Goal: Information Seeking & Learning: Learn about a topic

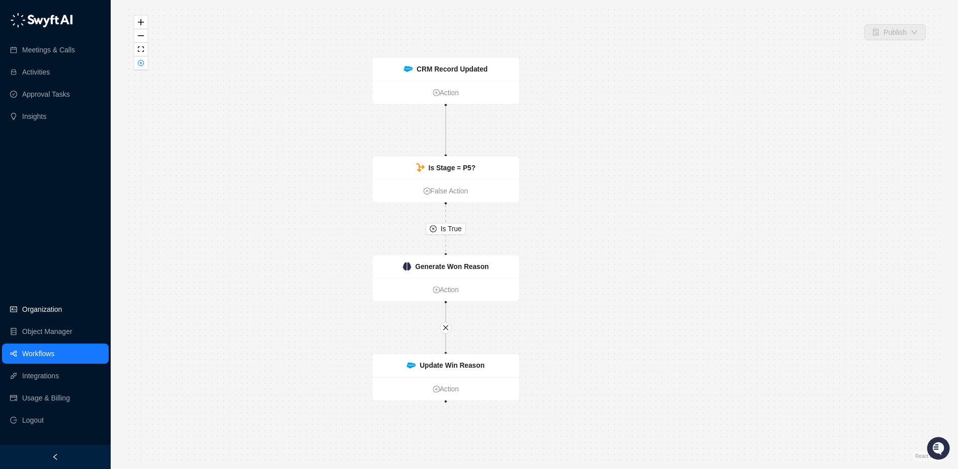
click at [26, 314] on link "Organization" at bounding box center [42, 309] width 40 height 20
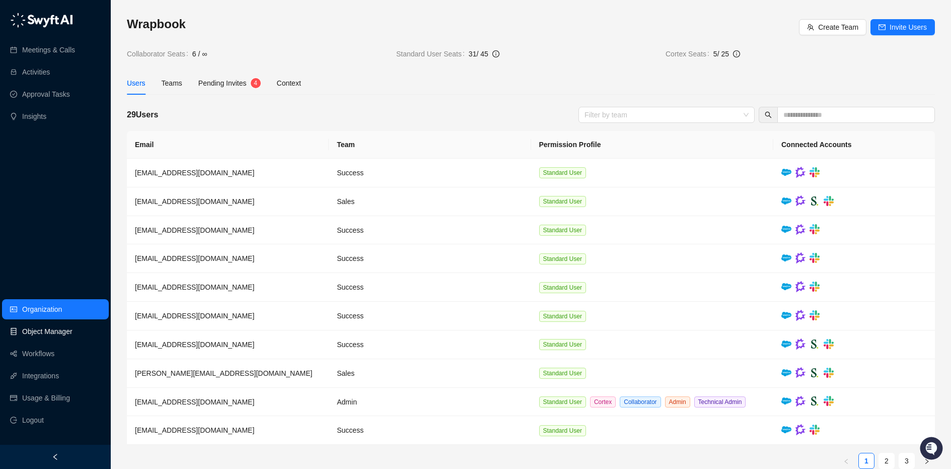
click at [43, 332] on link "Object Manager" at bounding box center [47, 331] width 50 height 20
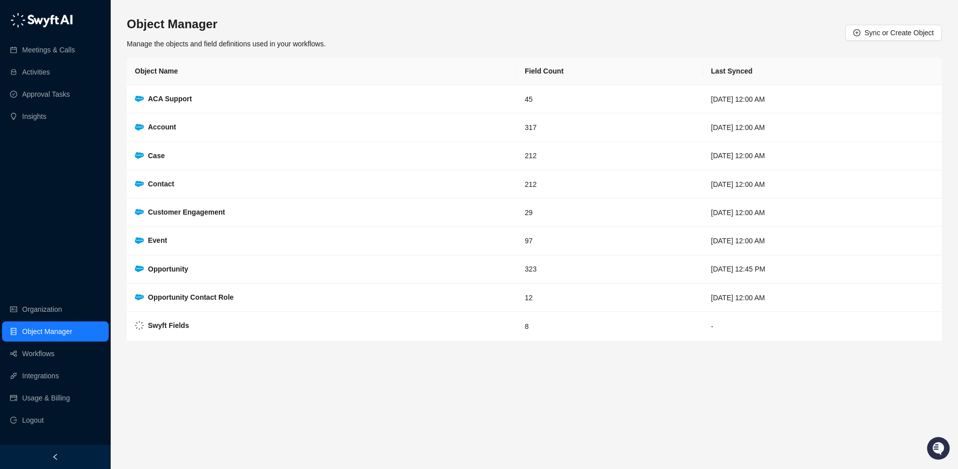
click at [659, 27] on div "Object Manager Manage the objects and field definitions used in your workflows.…" at bounding box center [534, 32] width 815 height 33
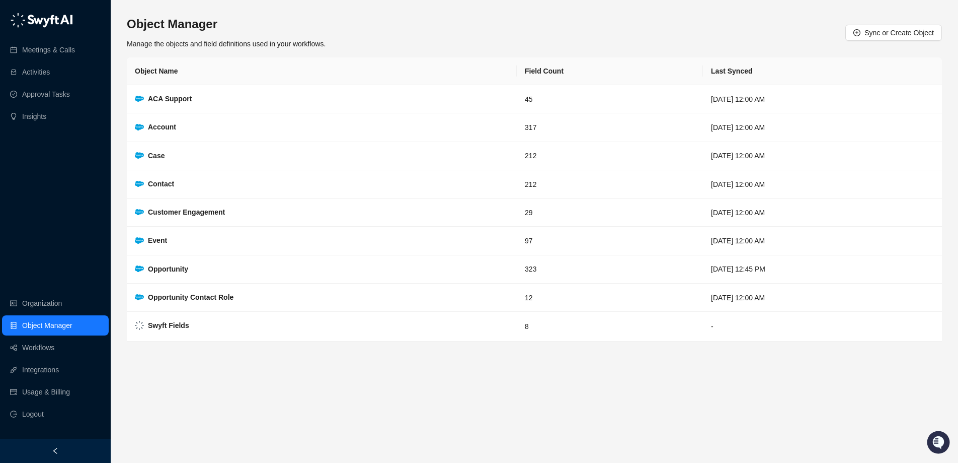
click at [657, 15] on div "Object Manager Manage the objects and field definitions used in your workflows.…" at bounding box center [534, 231] width 815 height 446
click at [582, 13] on div "Object Manager Manage the objects and field definitions used in your workflows.…" at bounding box center [534, 231] width 815 height 446
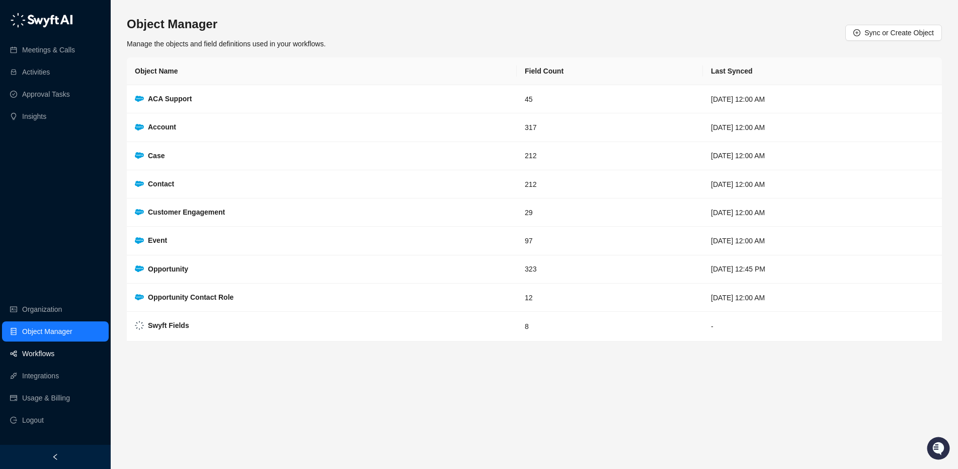
click at [51, 353] on link "Workflows" at bounding box center [38, 353] width 32 height 20
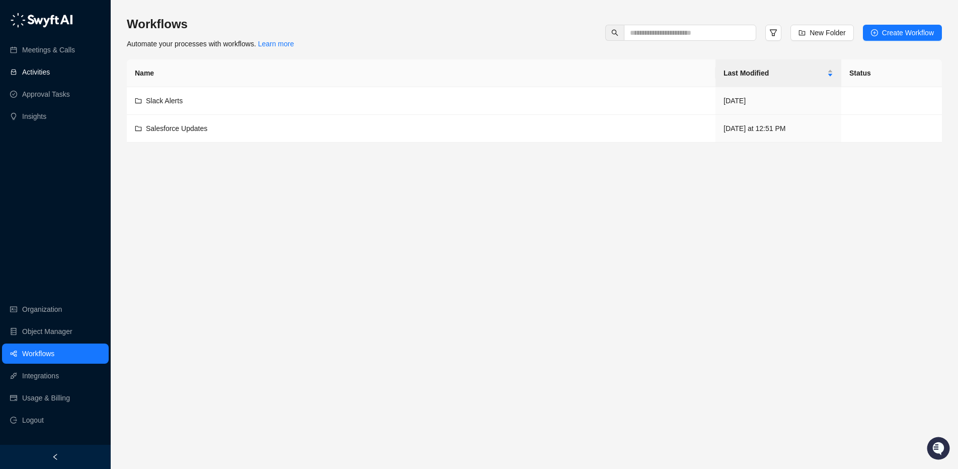
click at [46, 66] on link "Activities" at bounding box center [36, 72] width 28 height 20
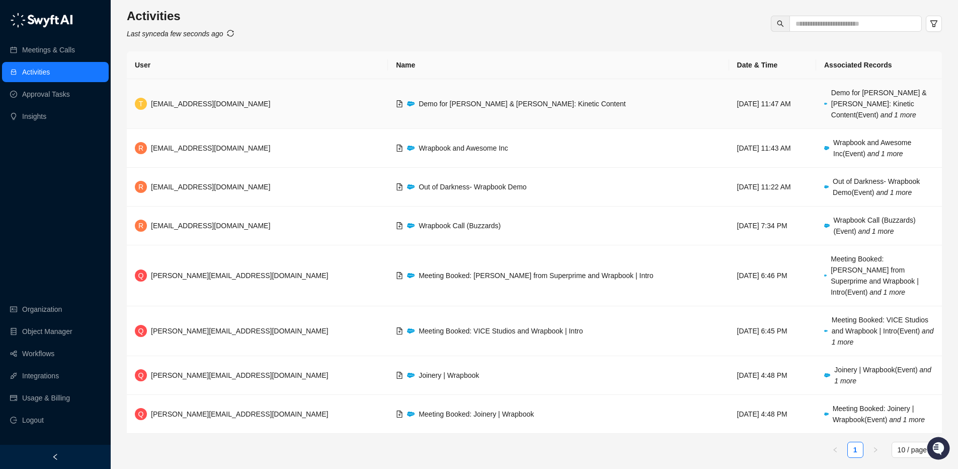
click at [574, 95] on td "Demo for [PERSON_NAME] & [PERSON_NAME]: Kinetic Content" at bounding box center [558, 104] width 341 height 50
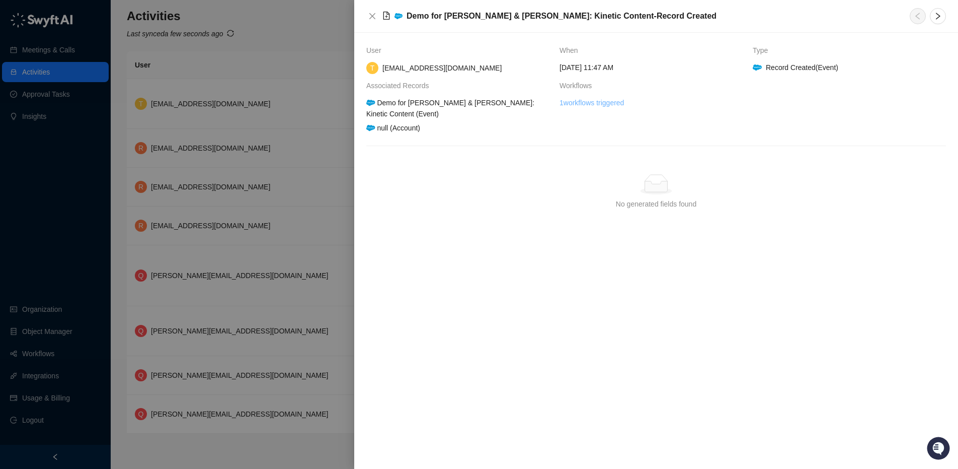
click at [579, 101] on link "1 workflows triggered" at bounding box center [592, 102] width 64 height 11
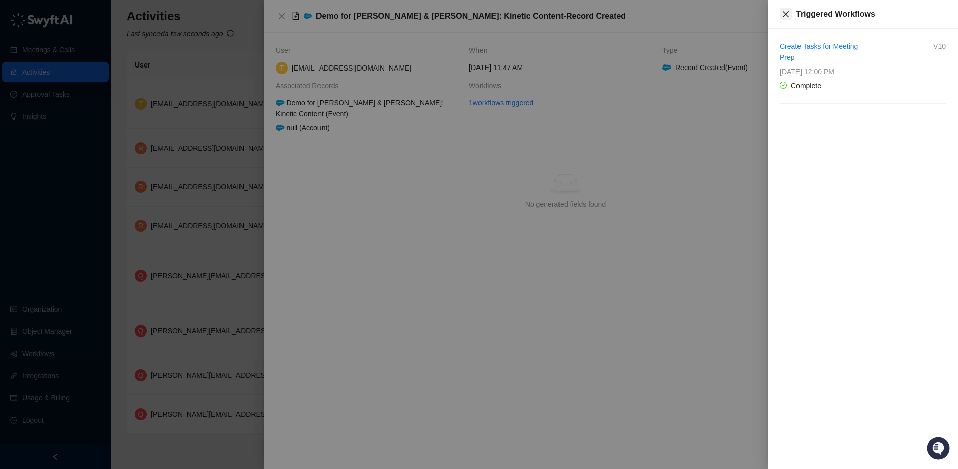
click at [786, 12] on icon "close" at bounding box center [786, 14] width 8 height 8
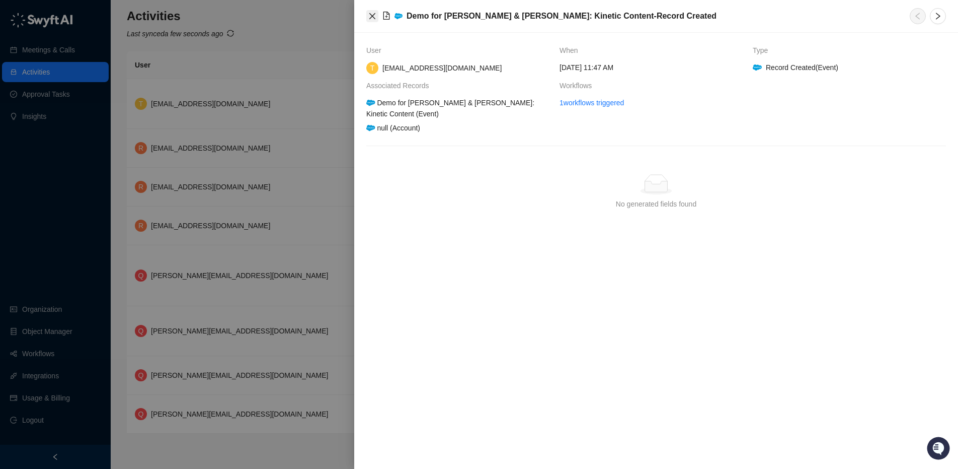
click at [371, 18] on icon "close" at bounding box center [372, 16] width 8 height 8
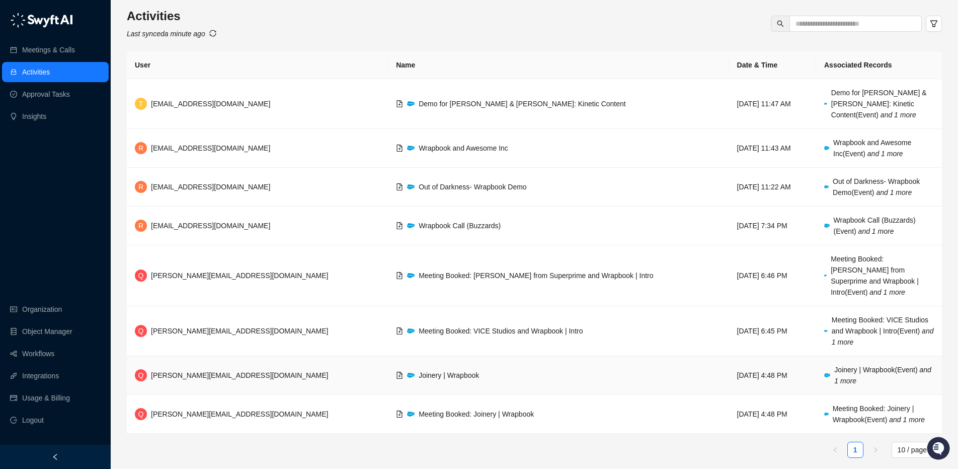
click at [484, 356] on td "Joinery | Wrapbook" at bounding box center [558, 375] width 341 height 39
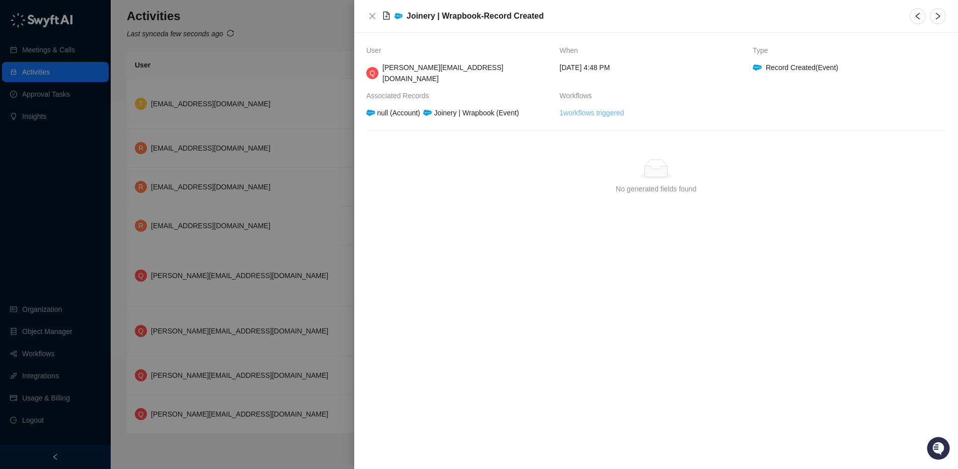
click at [617, 107] on link "1 workflows triggered" at bounding box center [592, 112] width 64 height 11
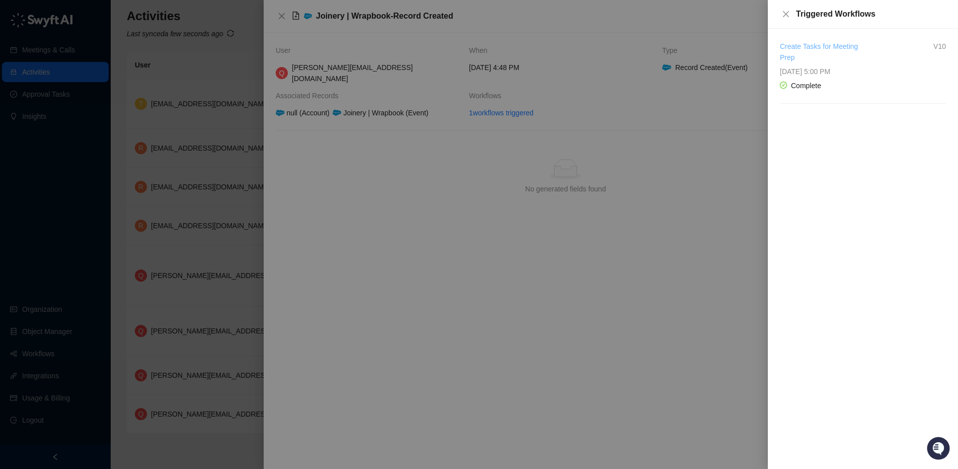
click at [810, 42] on link "Create Tasks for Meeting Prep" at bounding box center [819, 51] width 78 height 19
click at [782, 13] on icon "close" at bounding box center [786, 14] width 8 height 8
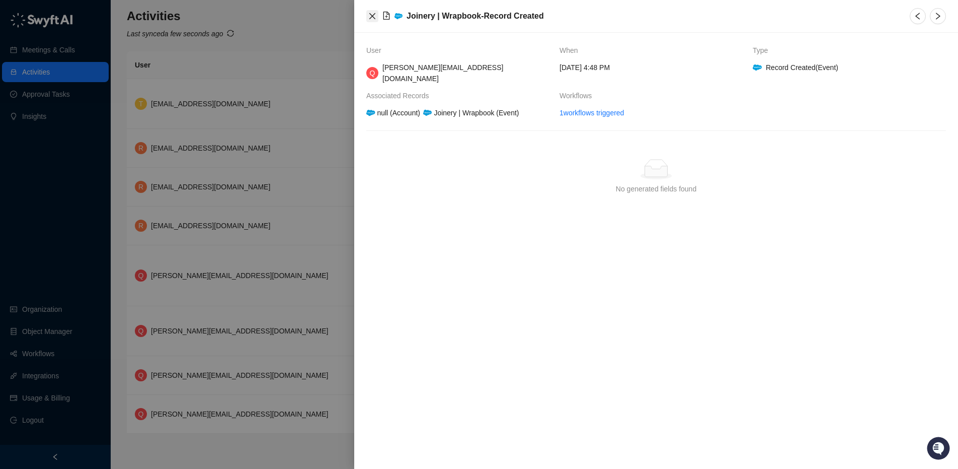
click at [369, 16] on icon "close" at bounding box center [372, 16] width 8 height 8
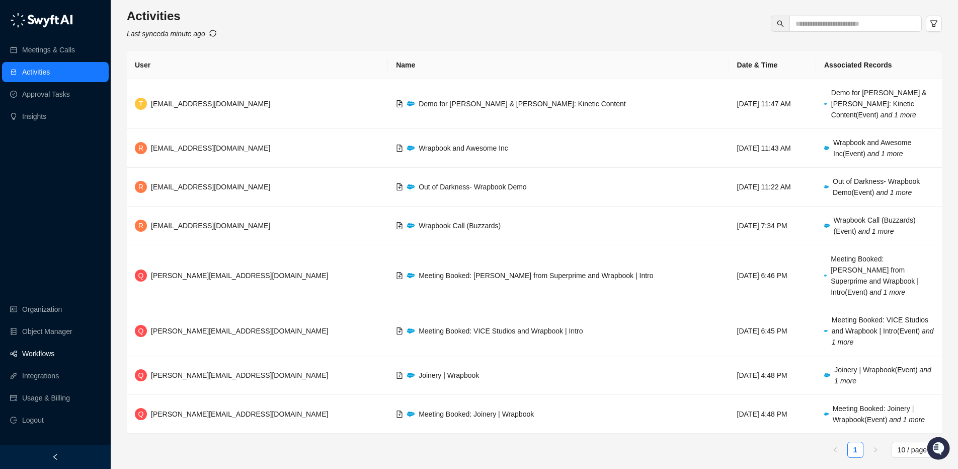
click at [49, 351] on link "Workflows" at bounding box center [38, 353] width 32 height 20
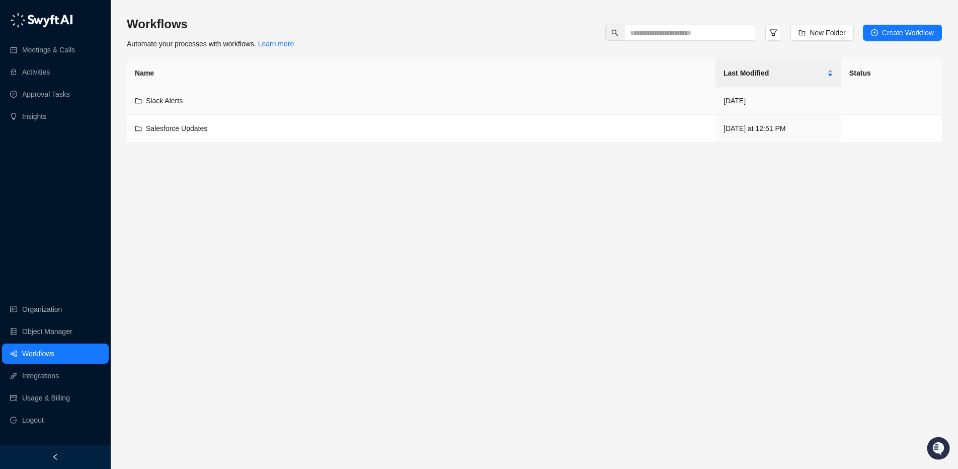
click at [200, 104] on div "Slack Alerts" at bounding box center [421, 100] width 573 height 11
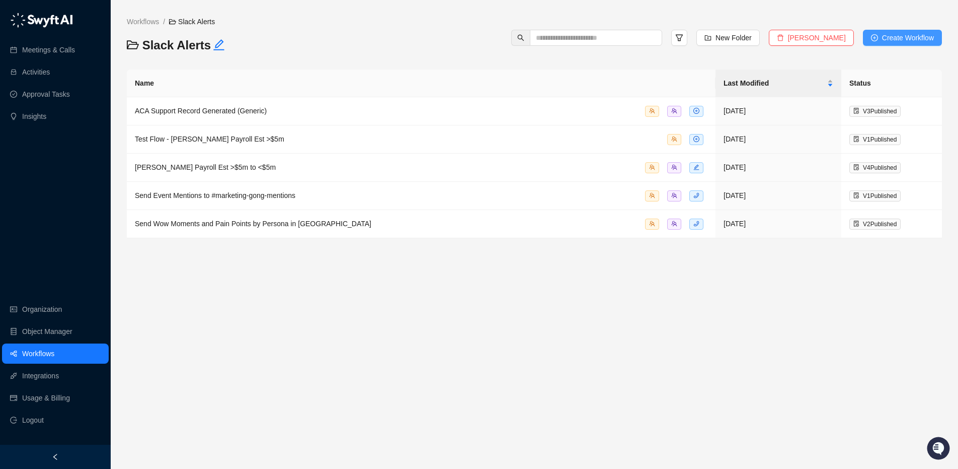
click at [878, 36] on button "Create Workflow" at bounding box center [902, 38] width 79 height 16
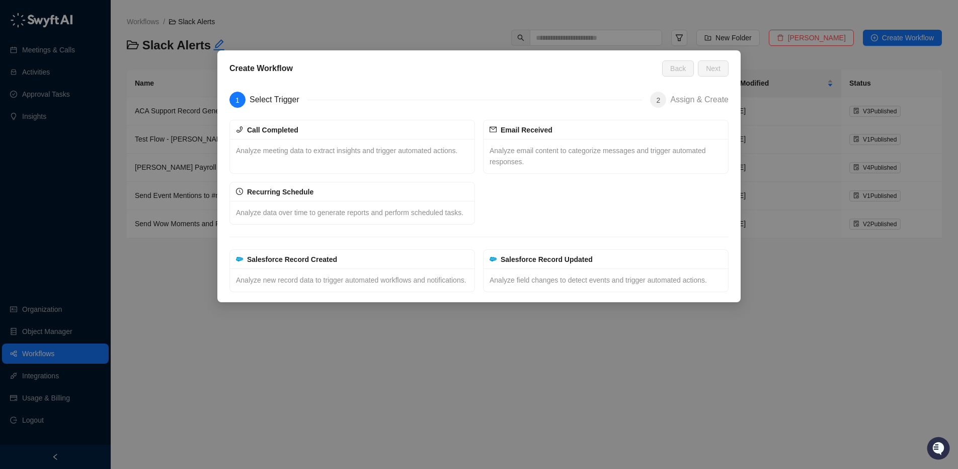
click at [490, 18] on div "Create Workflow Back Next 1 Select Trigger 2 Assign & Create Call Completed Ana…" at bounding box center [479, 234] width 958 height 469
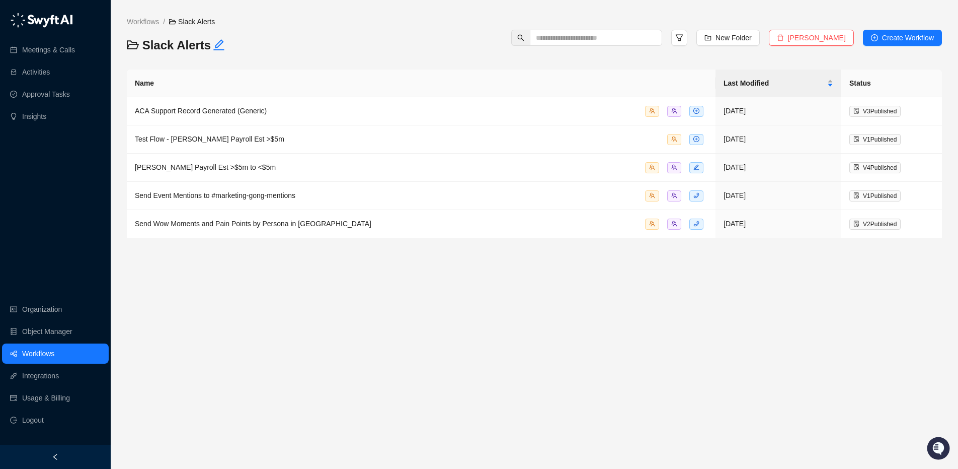
click at [28, 351] on link "Workflows" at bounding box center [38, 353] width 32 height 20
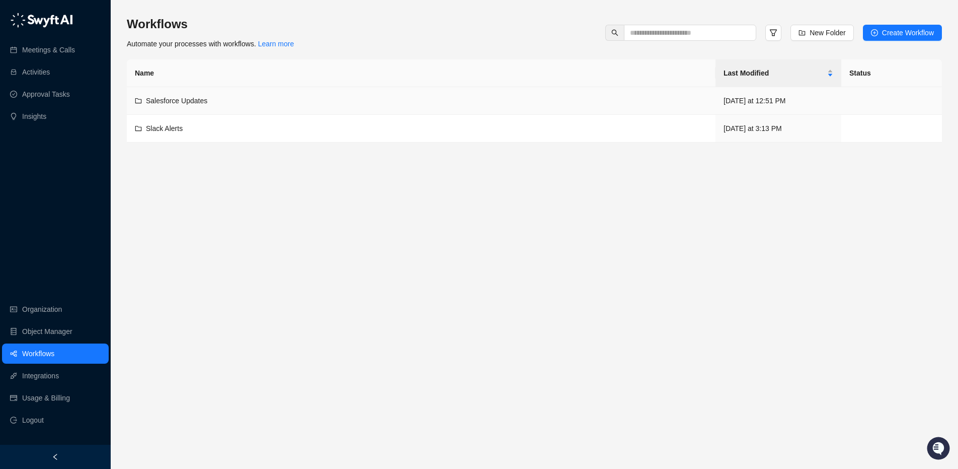
click at [278, 104] on div "Salesforce Updates" at bounding box center [421, 100] width 573 height 11
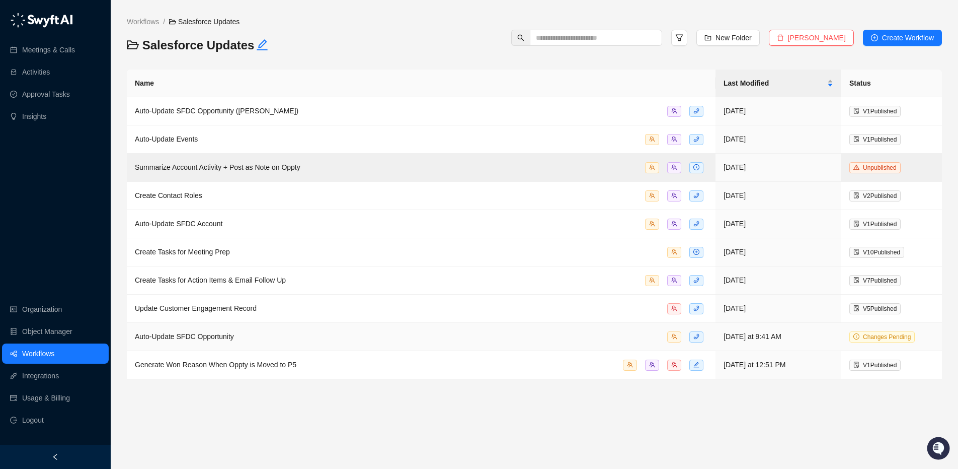
click at [288, 338] on div "Auto-Update SFDC Opportunity" at bounding box center [421, 337] width 573 height 12
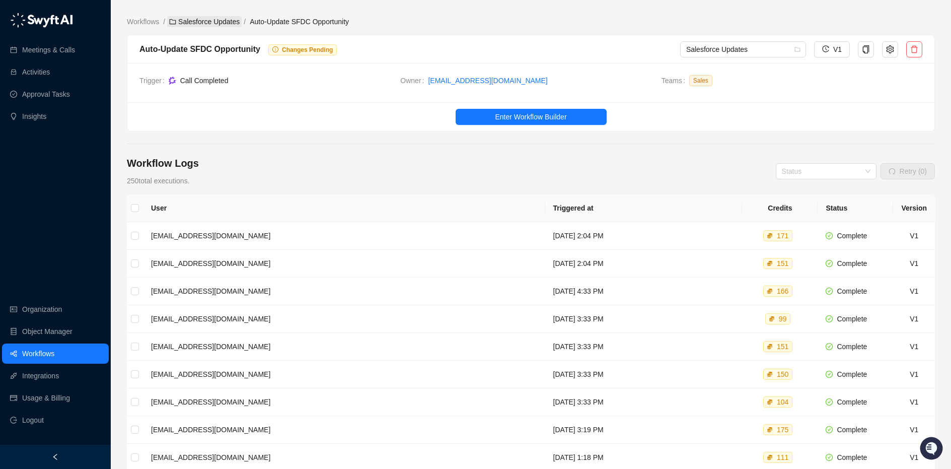
click at [217, 20] on link "Salesforce Updates" at bounding box center [204, 21] width 74 height 11
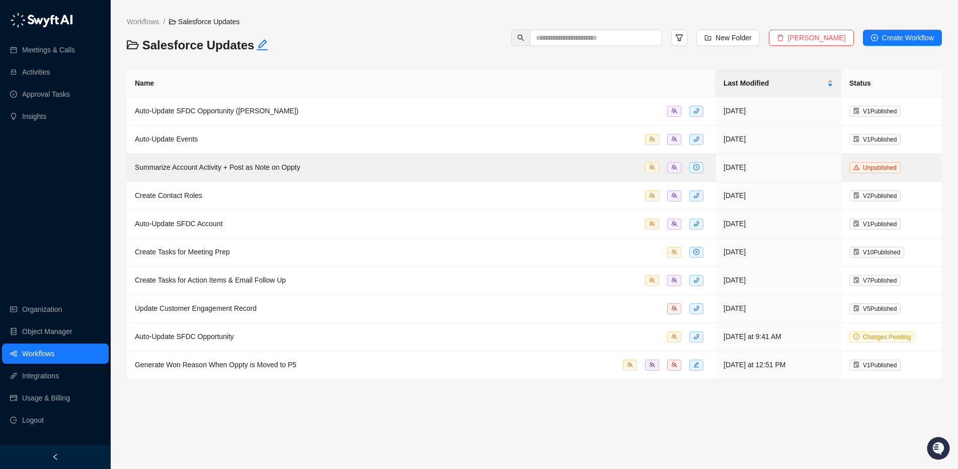
click at [435, 410] on main "Workflows / Salesforce Updates Salesforce Updates New Folder Delete Folder Crea…" at bounding box center [534, 238] width 815 height 444
click at [350, 199] on div "Create Contact Roles" at bounding box center [421, 196] width 573 height 12
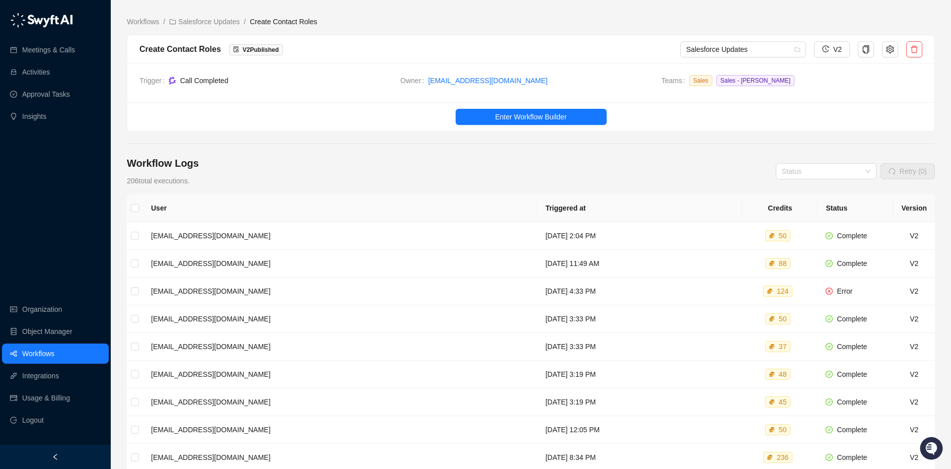
click at [357, 166] on div "Workflow Logs 206 total executions. Status Retry (0)" at bounding box center [531, 171] width 808 height 30
click at [283, 182] on div "Workflow Logs 206 total executions. Status Retry (0)" at bounding box center [531, 171] width 808 height 30
click at [351, 154] on main "Workflows / Salesforce Updates / Create Contact Roles Create Contact Roles V 2 …" at bounding box center [531, 311] width 808 height 590
click at [343, 171] on div "Workflow Logs 206 total executions. Status Retry (0)" at bounding box center [531, 171] width 808 height 30
click at [336, 172] on div "Workflow Logs 206 total executions. Status Retry (0)" at bounding box center [531, 171] width 808 height 30
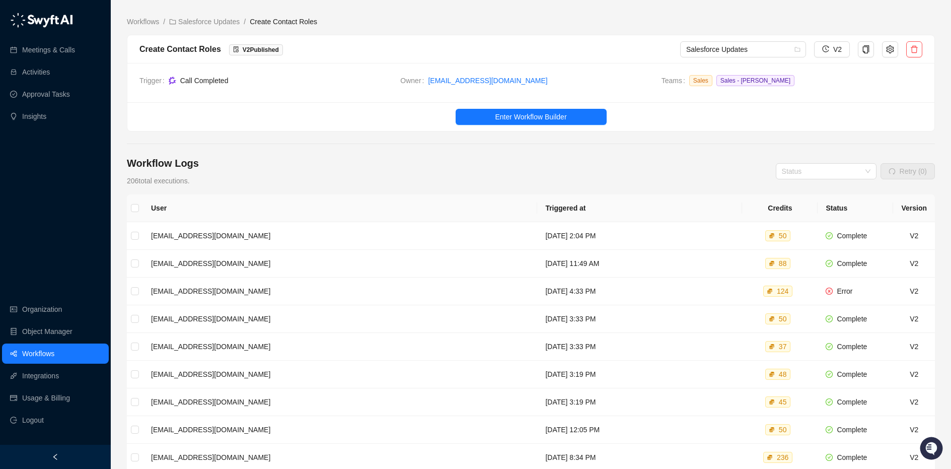
click at [345, 165] on div "Workflow Logs 206 total executions. Status Retry (0)" at bounding box center [531, 171] width 808 height 30
click at [216, 31] on main "Workflows / Salesforce Updates / Create Contact Roles Create Contact Roles V 2 …" at bounding box center [531, 311] width 808 height 590
click at [211, 23] on link "Salesforce Updates" at bounding box center [204, 21] width 74 height 11
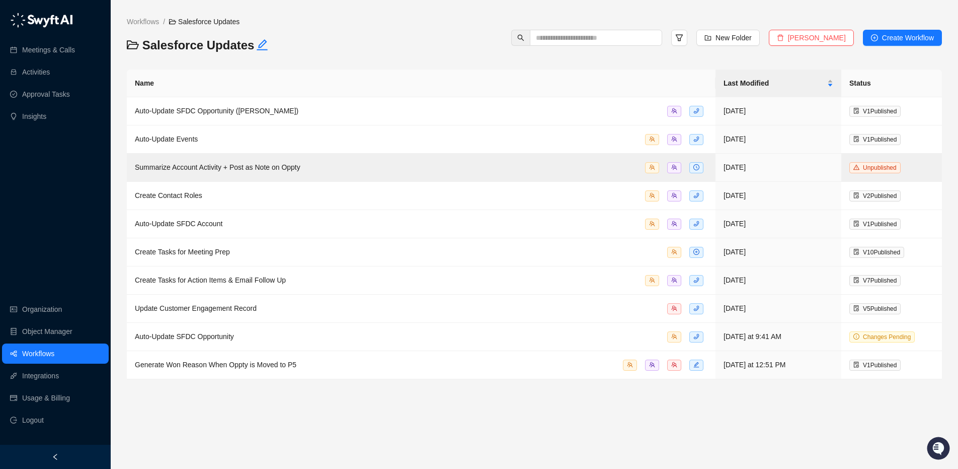
click at [401, 45] on div "Workflows / Salesforce Updates Salesforce Updates New Folder Delete Folder Crea…" at bounding box center [534, 37] width 815 height 43
click at [375, 193] on div "Create Contact Roles" at bounding box center [421, 196] width 573 height 12
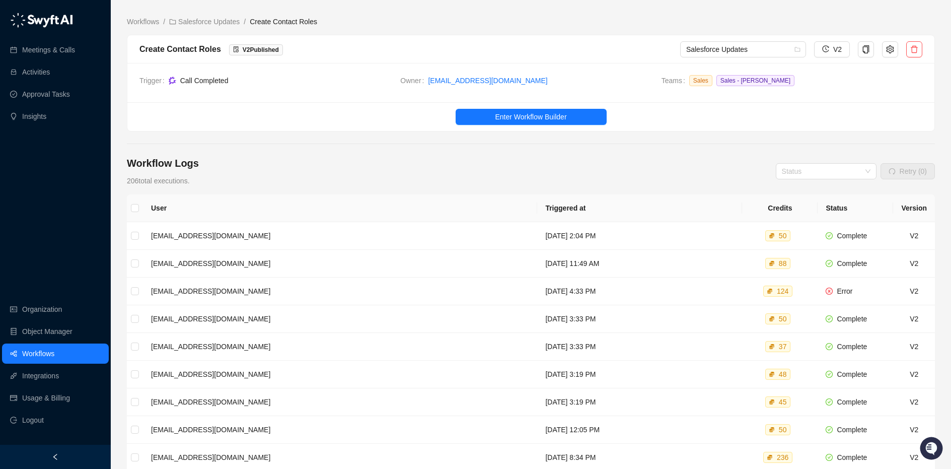
click at [542, 157] on div "Workflow Logs 206 total executions. Status Retry (0)" at bounding box center [531, 171] width 808 height 30
click at [541, 116] on span "Enter Workflow Builder" at bounding box center [530, 116] width 71 height 11
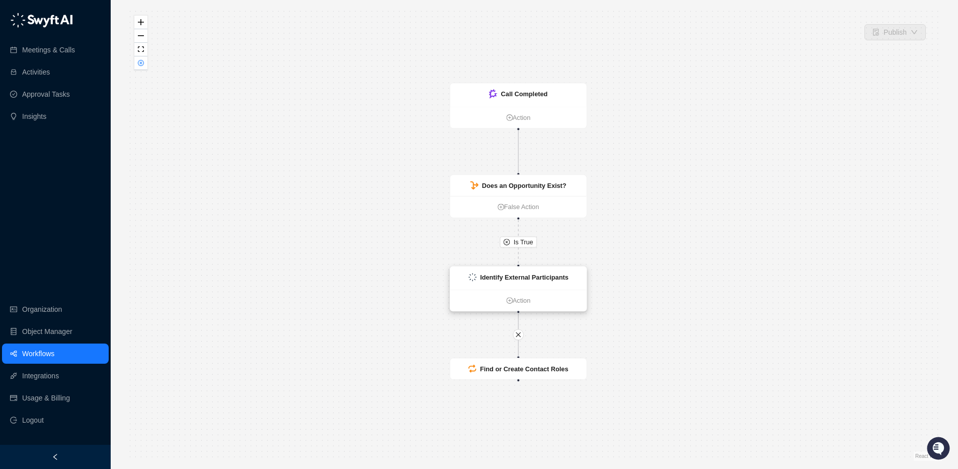
click at [551, 276] on strong "Identify External Participants" at bounding box center [524, 277] width 89 height 8
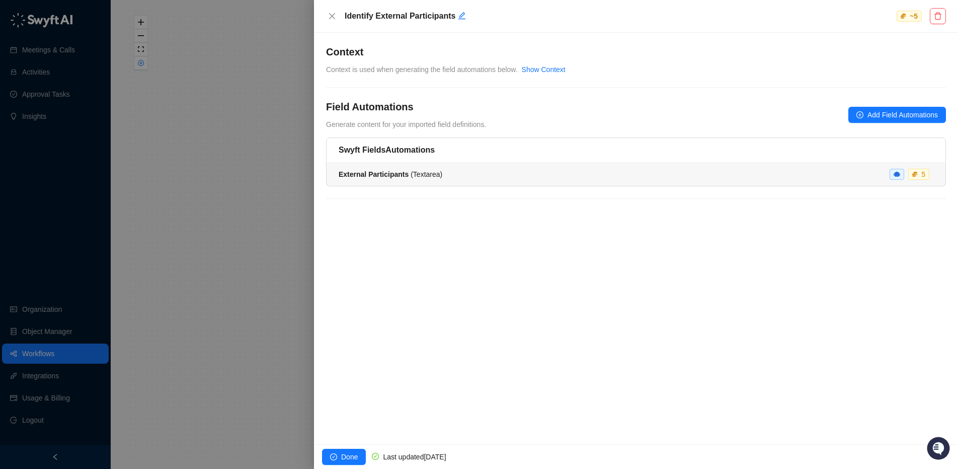
click at [459, 173] on div "External Participants ( Textarea ) 5" at bounding box center [636, 174] width 595 height 11
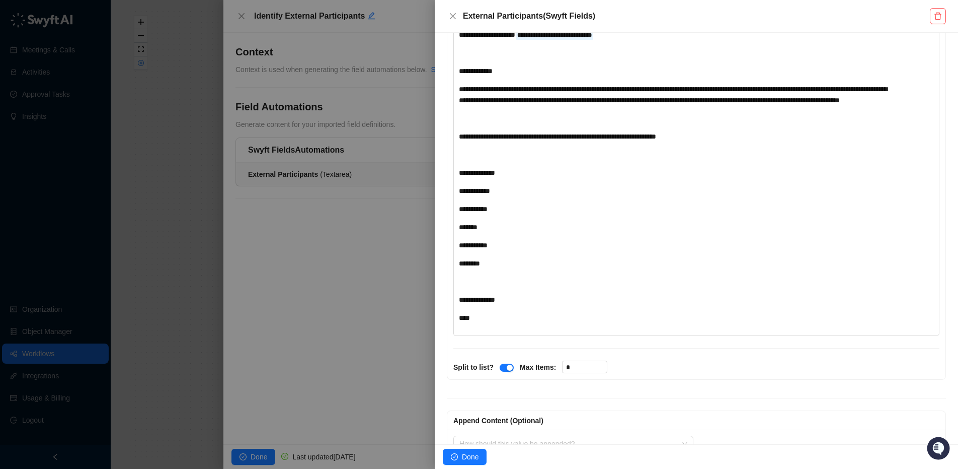
scroll to position [339, 0]
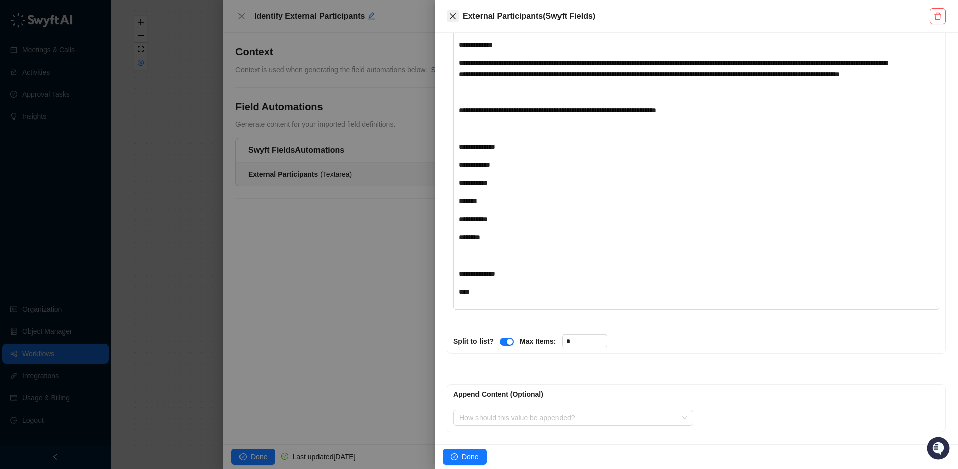
click at [452, 16] on icon "close" at bounding box center [453, 16] width 6 height 6
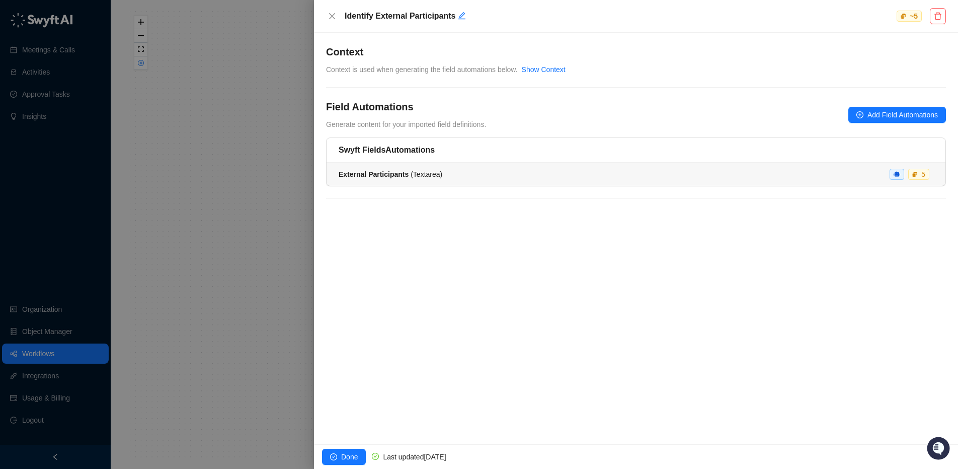
click at [530, 180] on li "External Participants ( Textarea ) 5" at bounding box center [636, 174] width 619 height 23
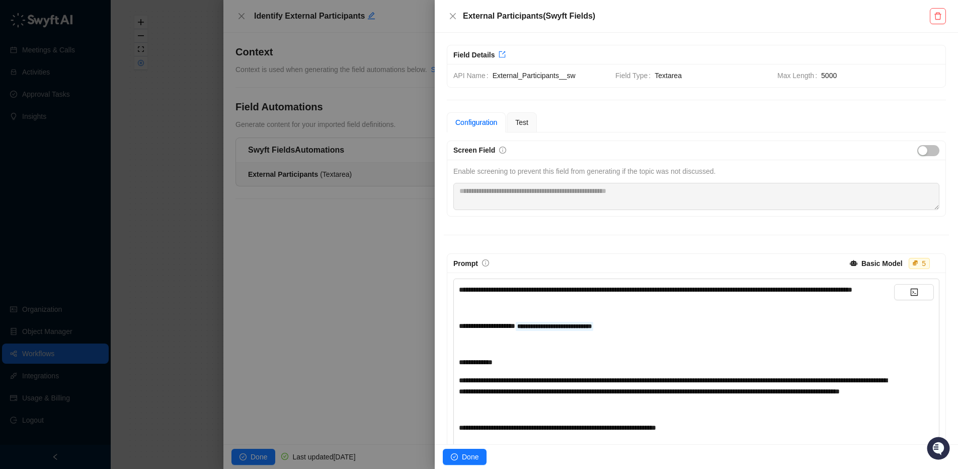
click at [312, 241] on div at bounding box center [479, 234] width 958 height 469
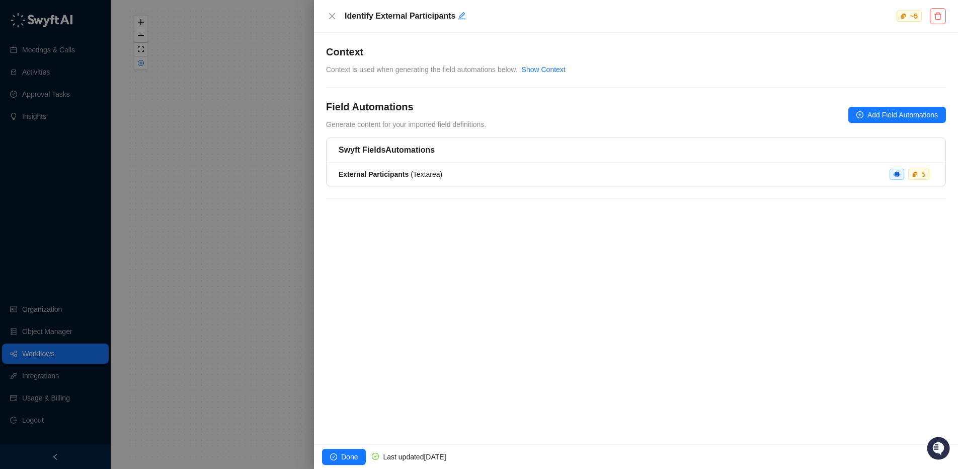
click at [229, 250] on div at bounding box center [479, 234] width 958 height 469
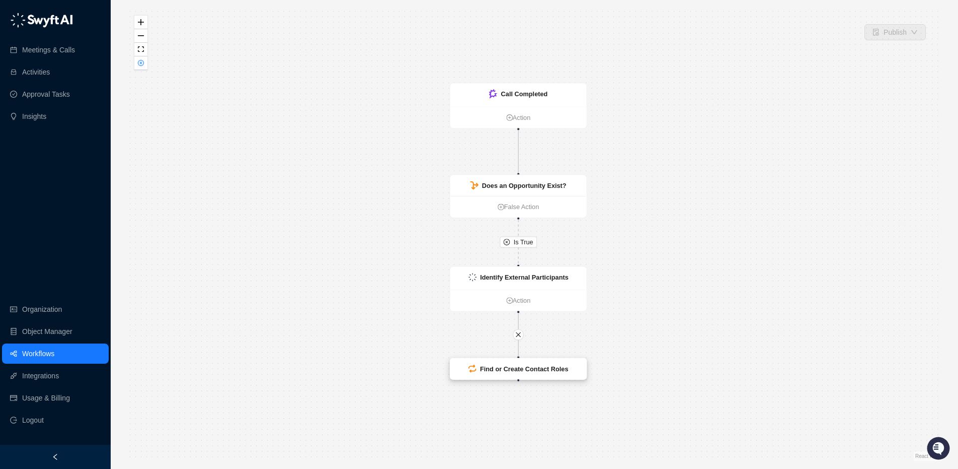
click at [545, 376] on div "Find or Create Contact Roles" at bounding box center [518, 368] width 136 height 21
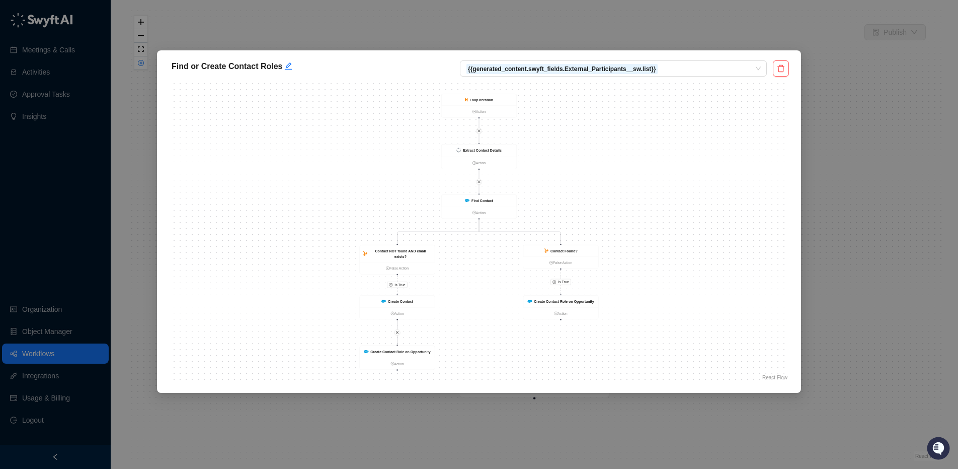
click at [865, 137] on div "Find or Create Contact Roles {{generated_content.swyft_fields.External_Particip…" at bounding box center [479, 234] width 958 height 469
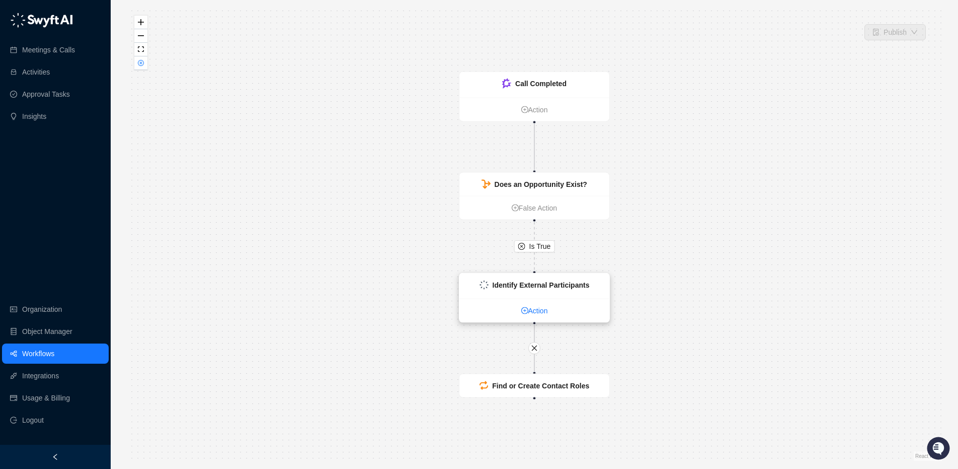
click at [591, 314] on link "Action" at bounding box center [535, 310] width 150 height 11
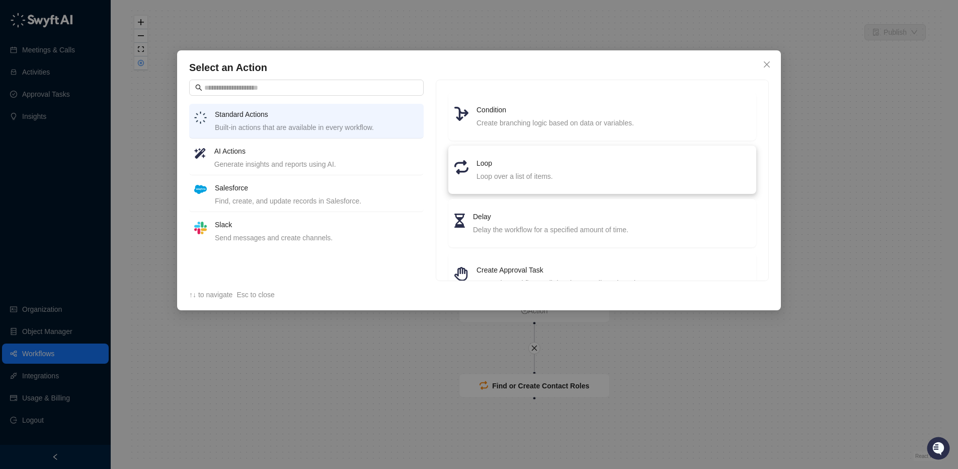
click at [646, 166] on h4 "Loop" at bounding box center [614, 163] width 274 height 11
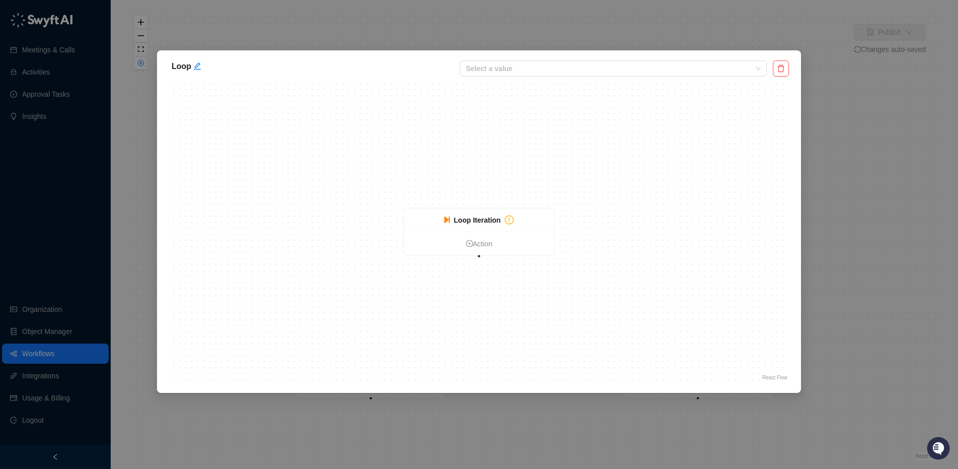
click at [861, 105] on div "Loop Select a value Loop Iteration Action React Flow Press enter or space to se…" at bounding box center [479, 234] width 958 height 469
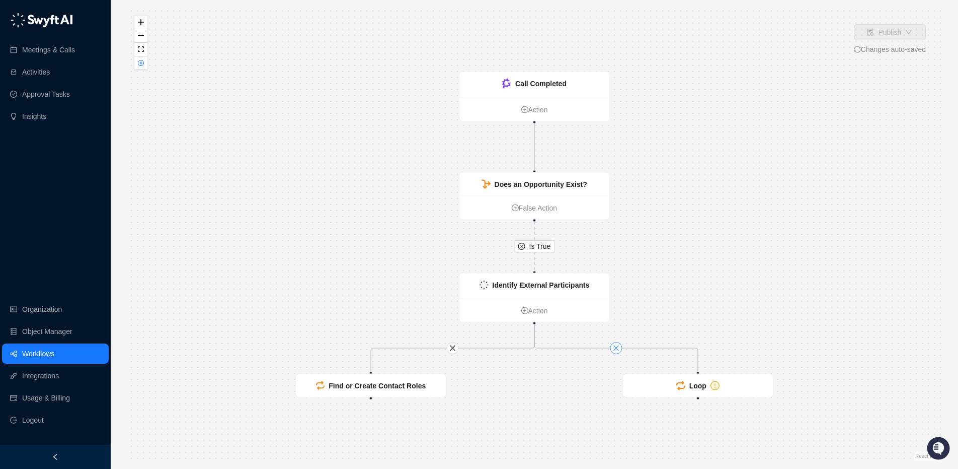
click at [615, 350] on icon "close" at bounding box center [616, 347] width 7 height 7
click at [74, 24] on div "Meetings & Calls Activities Approval Tasks Insights" at bounding box center [55, 68] width 111 height 121
click at [31, 49] on link "Meetings & Calls" at bounding box center [48, 50] width 53 height 20
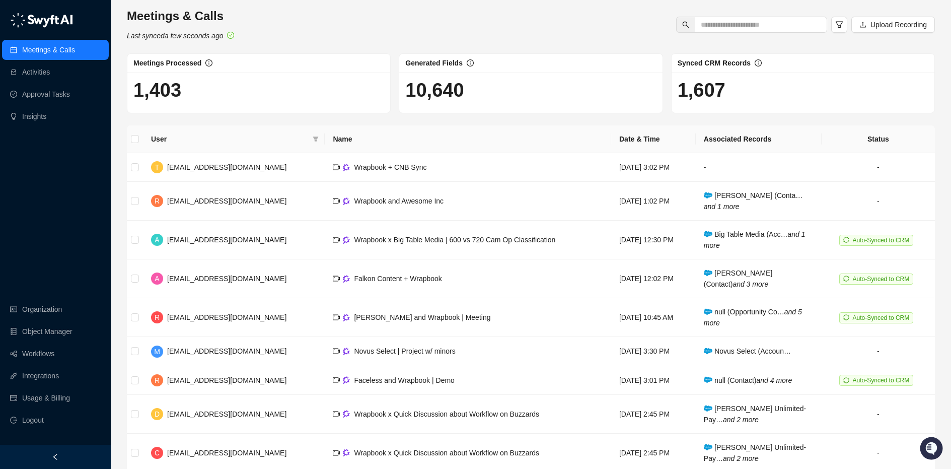
click at [583, 21] on div "Meetings & Calls Last synced a few seconds ago Upload Recording" at bounding box center [531, 24] width 814 height 33
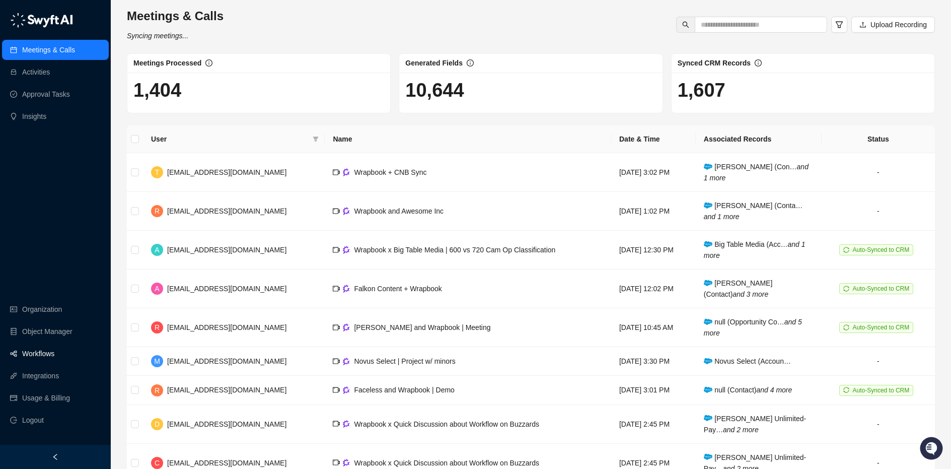
click at [39, 371] on link "Integrations" at bounding box center [40, 375] width 37 height 20
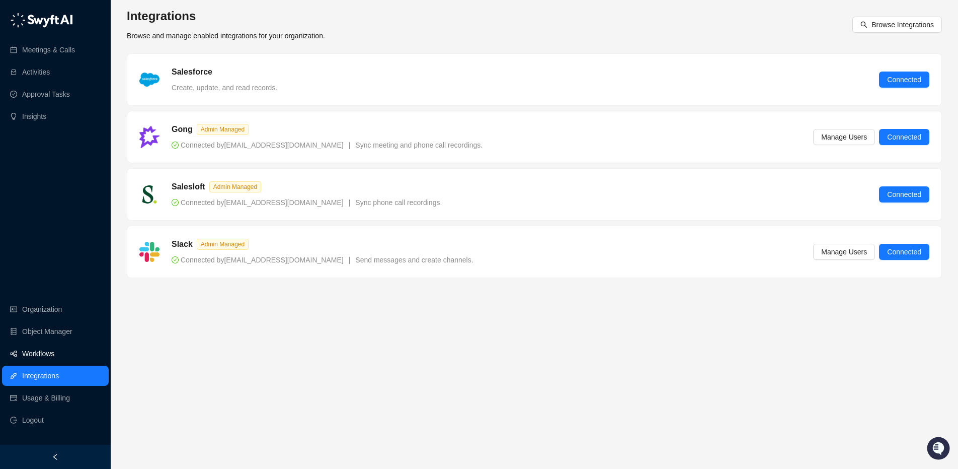
click at [26, 348] on link "Workflows" at bounding box center [38, 353] width 32 height 20
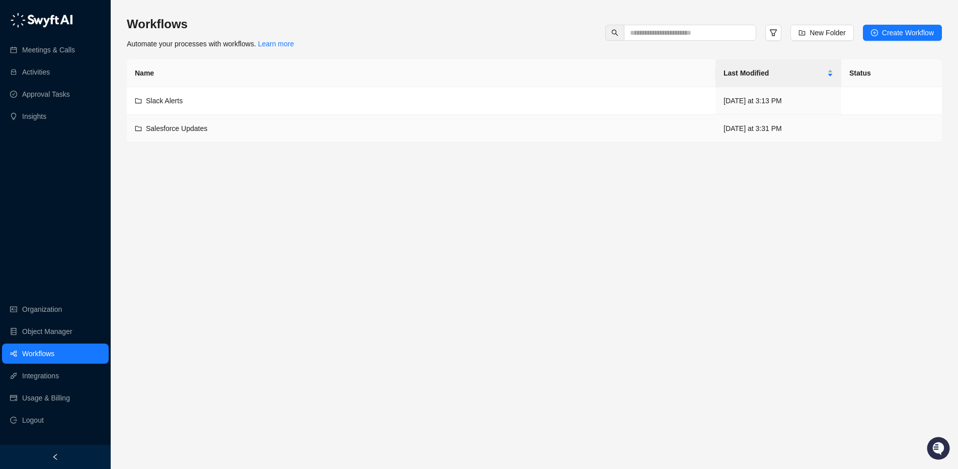
click at [259, 125] on div "Salesforce Updates" at bounding box center [421, 128] width 573 height 11
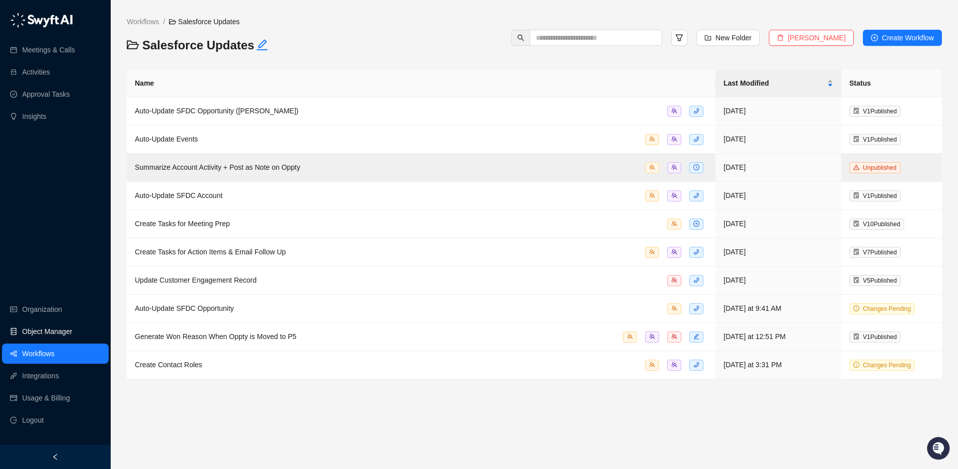
click at [43, 335] on link "Object Manager" at bounding box center [47, 331] width 50 height 20
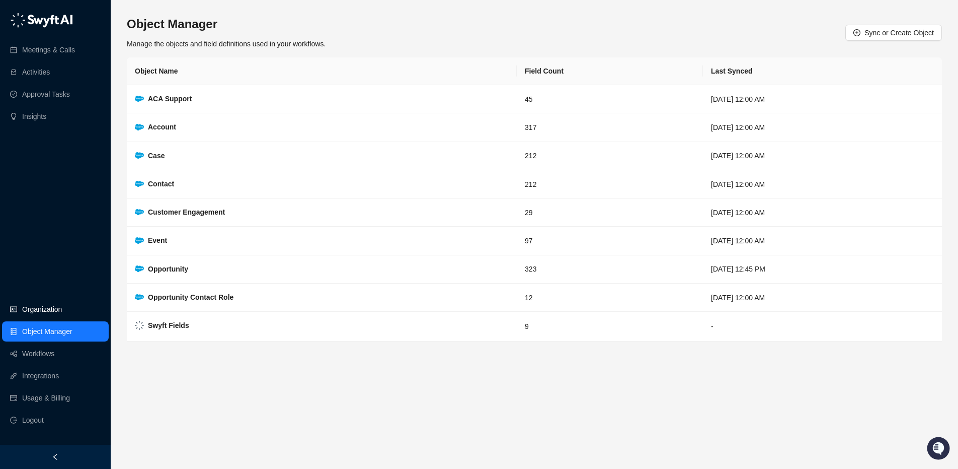
click at [35, 305] on link "Organization" at bounding box center [42, 309] width 40 height 20
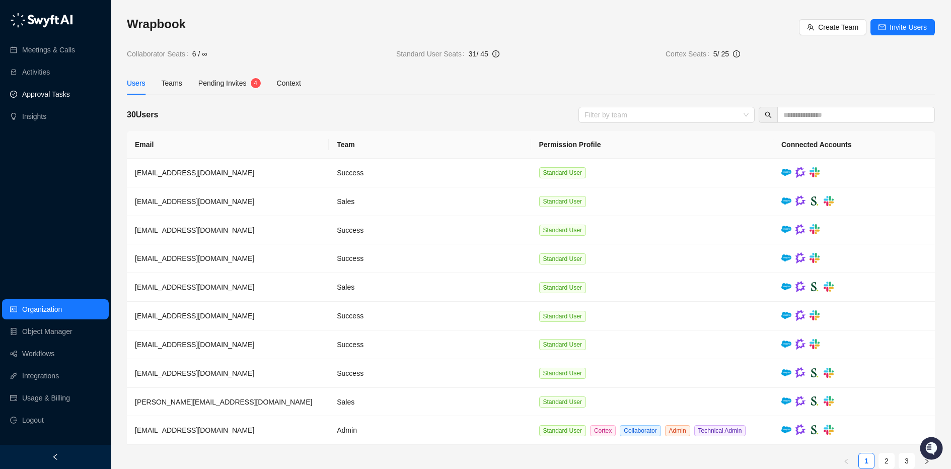
click at [58, 98] on link "Approval Tasks" at bounding box center [46, 94] width 48 height 20
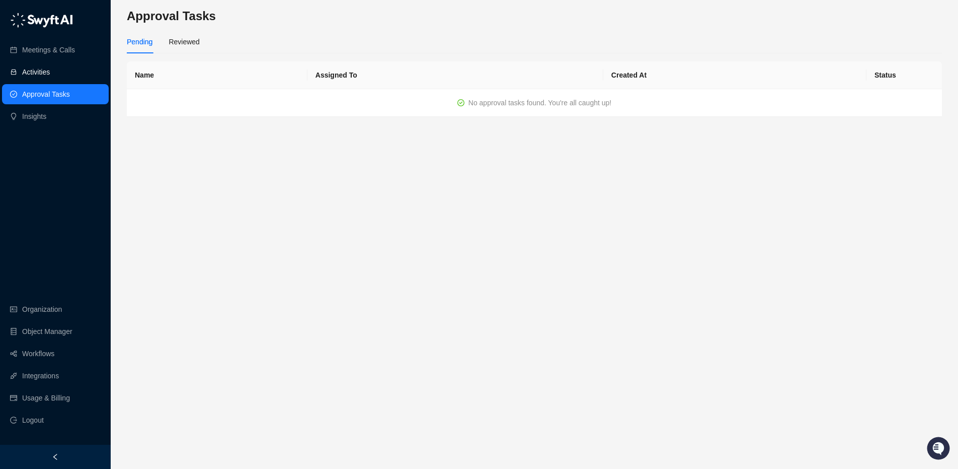
click at [34, 70] on link "Activities" at bounding box center [36, 72] width 28 height 20
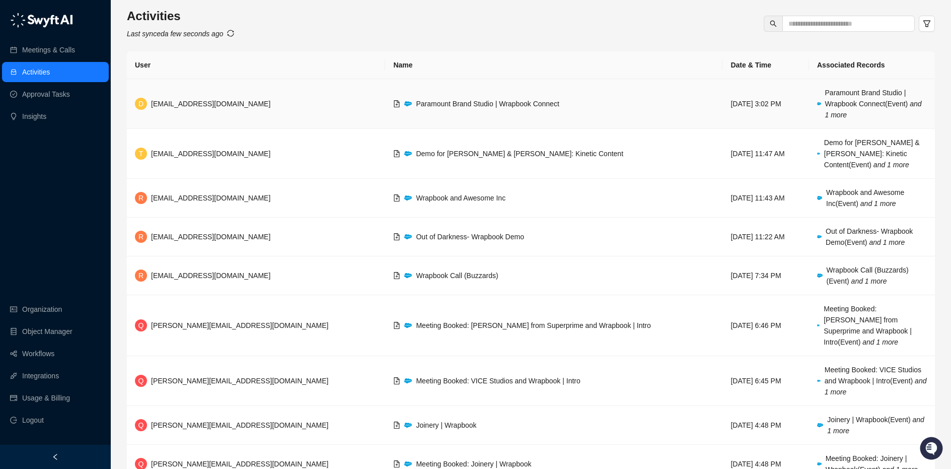
scroll to position [44, 0]
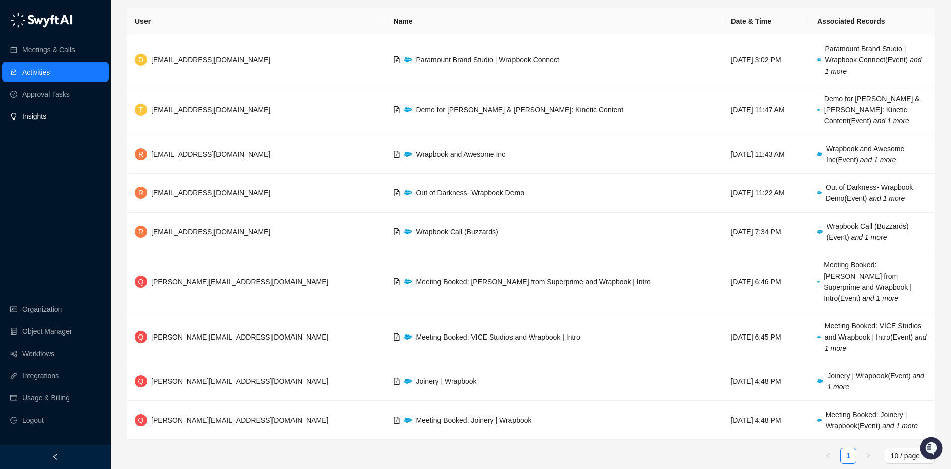
click at [22, 114] on link "Insights" at bounding box center [34, 116] width 24 height 20
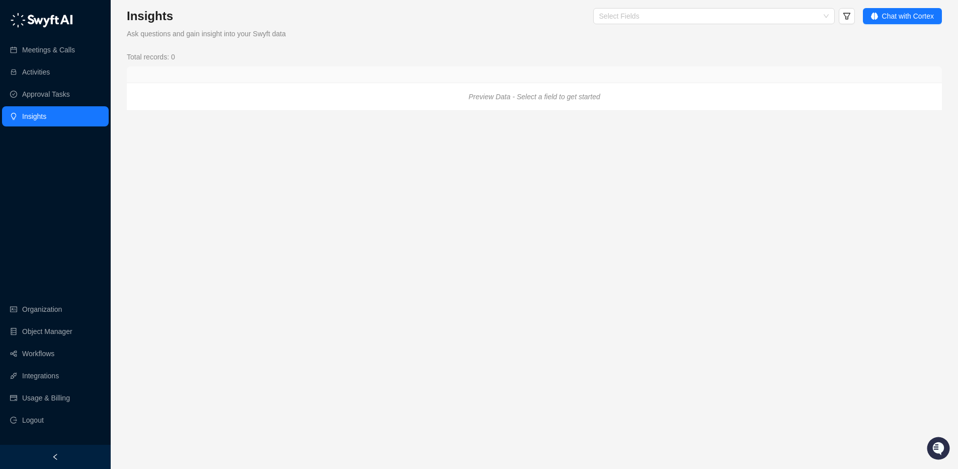
click at [46, 119] on link "Insights" at bounding box center [34, 116] width 24 height 20
click at [915, 16] on span "Chat with Cortex" at bounding box center [908, 16] width 52 height 11
click at [688, 18] on div at bounding box center [708, 17] width 227 height 8
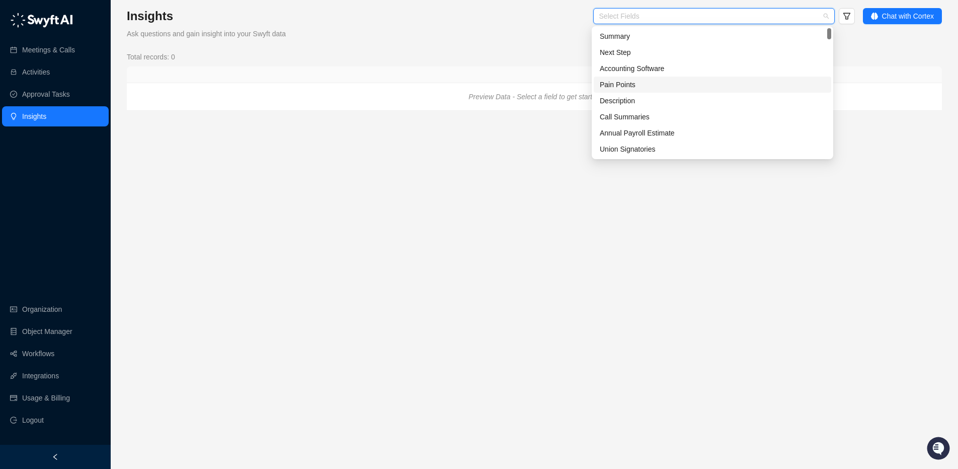
click at [623, 84] on div "Pain Points" at bounding box center [712, 84] width 225 height 11
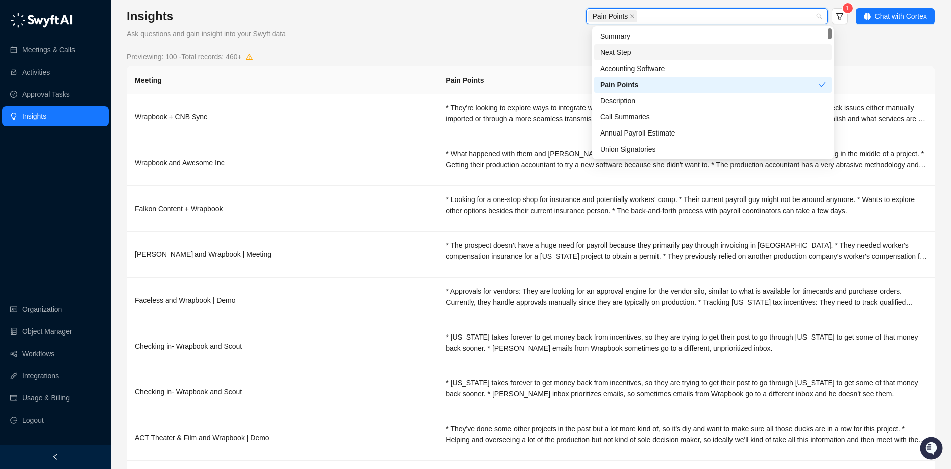
click at [480, 37] on form "Pain Points 1" at bounding box center [603, 23] width 490 height 31
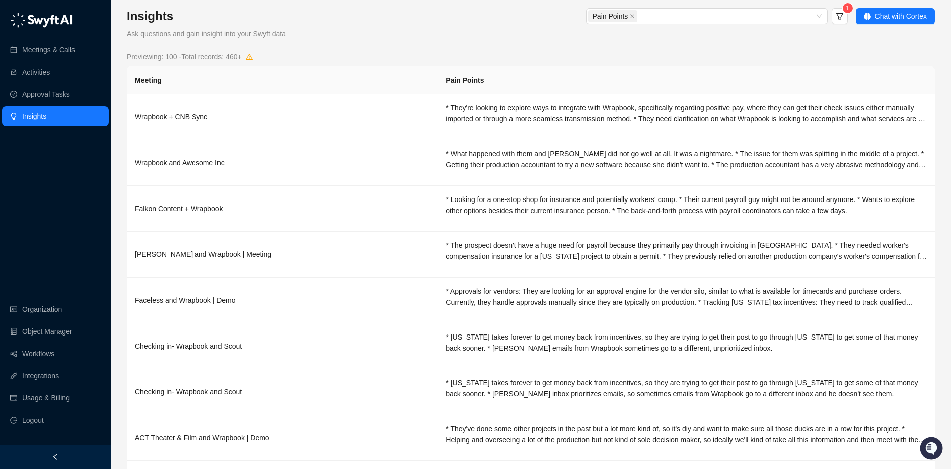
drag, startPoint x: 544, startPoint y: 32, endPoint x: 554, endPoint y: 33, distance: 9.6
click at [547, 33] on form "Pain Points 1" at bounding box center [603, 23] width 490 height 31
click at [632, 14] on icon "close" at bounding box center [632, 16] width 5 height 5
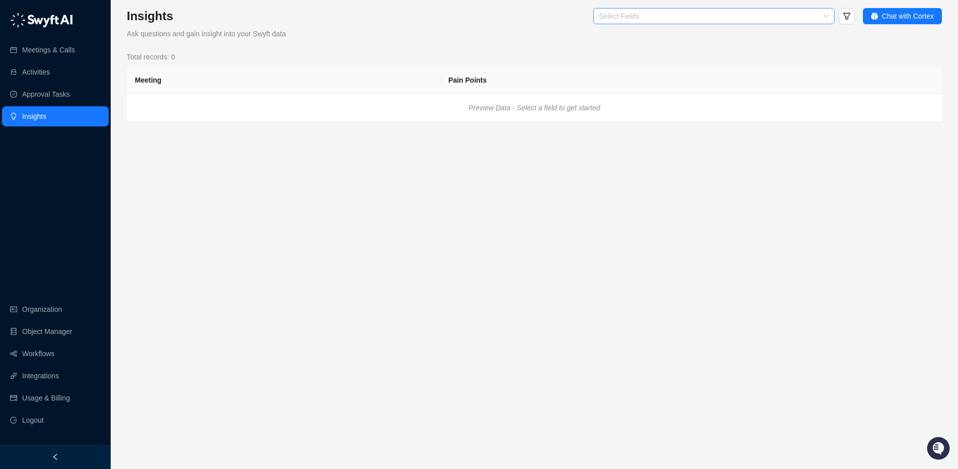
click at [433, 22] on div "Select Fields" at bounding box center [607, 17] width 495 height 18
click at [30, 120] on link "Insights" at bounding box center [34, 116] width 24 height 20
click at [665, 14] on div at bounding box center [708, 17] width 227 height 8
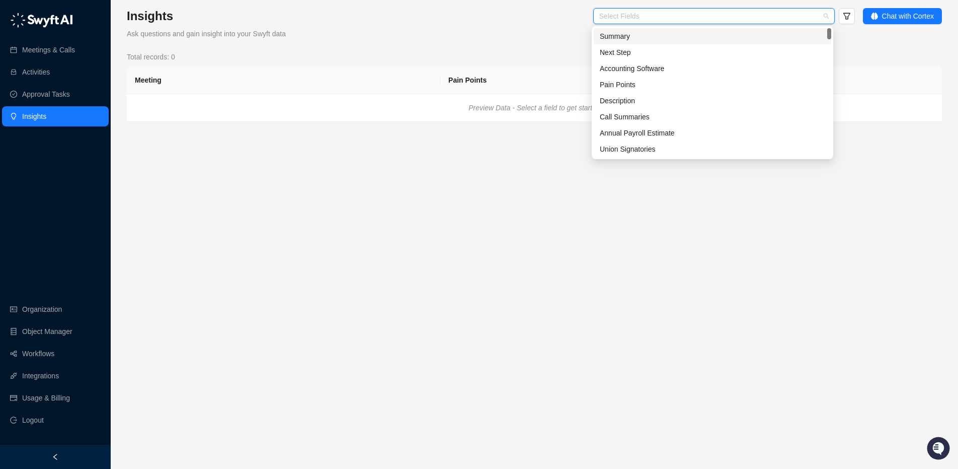
click at [634, 37] on div "Summary" at bounding box center [712, 36] width 225 height 11
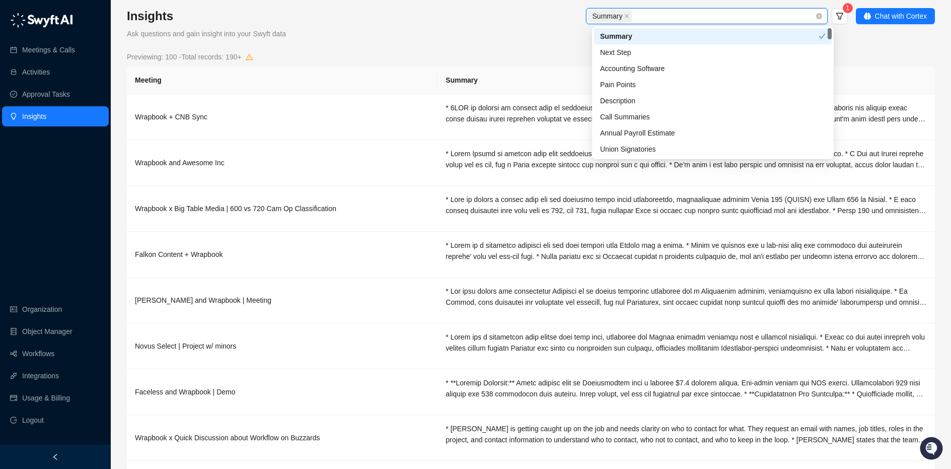
click at [637, 16] on div "Summary" at bounding box center [701, 16] width 227 height 14
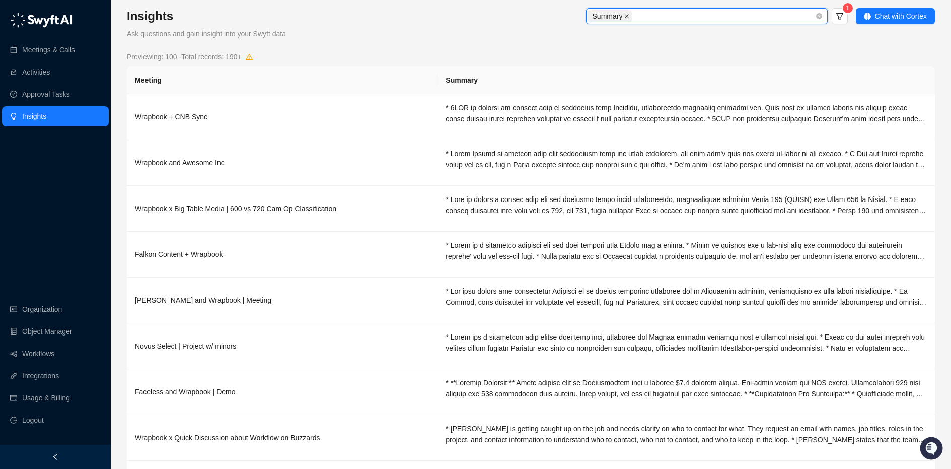
click at [624, 19] on span at bounding box center [626, 16] width 5 height 11
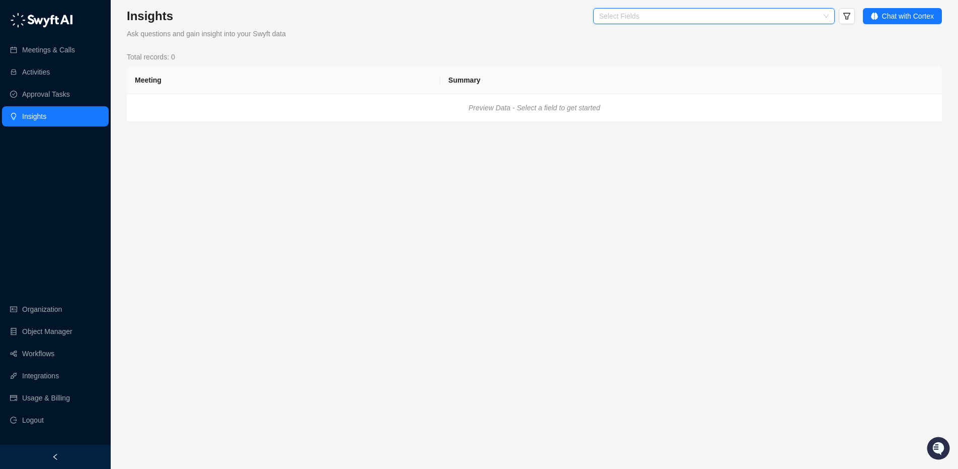
click at [656, 16] on div at bounding box center [708, 17] width 227 height 8
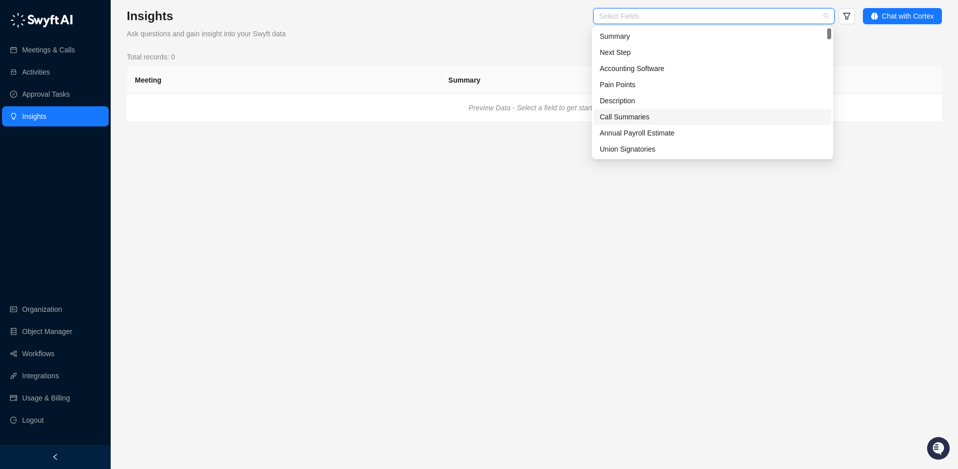
click at [634, 116] on div "Call Summaries" at bounding box center [712, 116] width 225 height 11
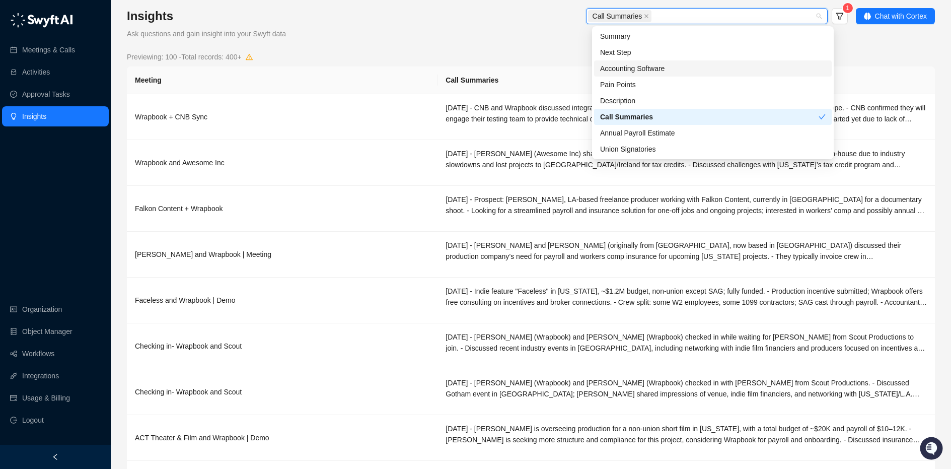
click at [537, 36] on form "Call Summaries 1" at bounding box center [603, 23] width 490 height 31
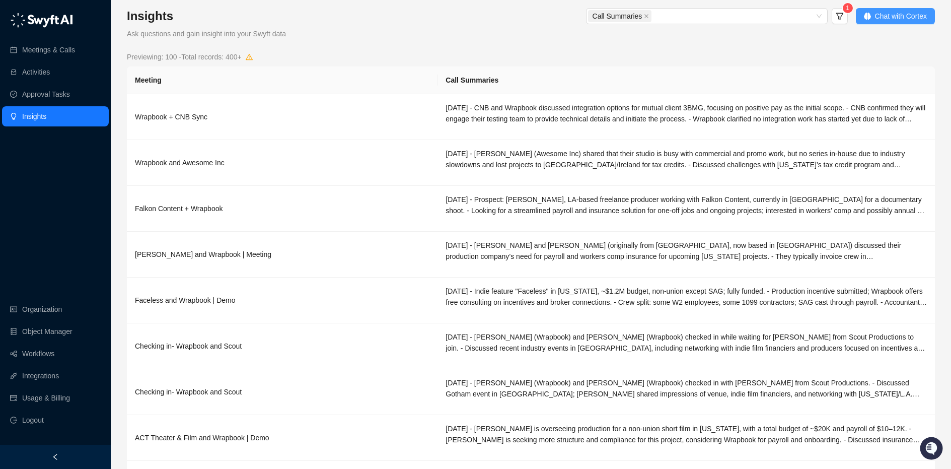
click at [900, 18] on span "Chat with Cortex" at bounding box center [901, 16] width 52 height 11
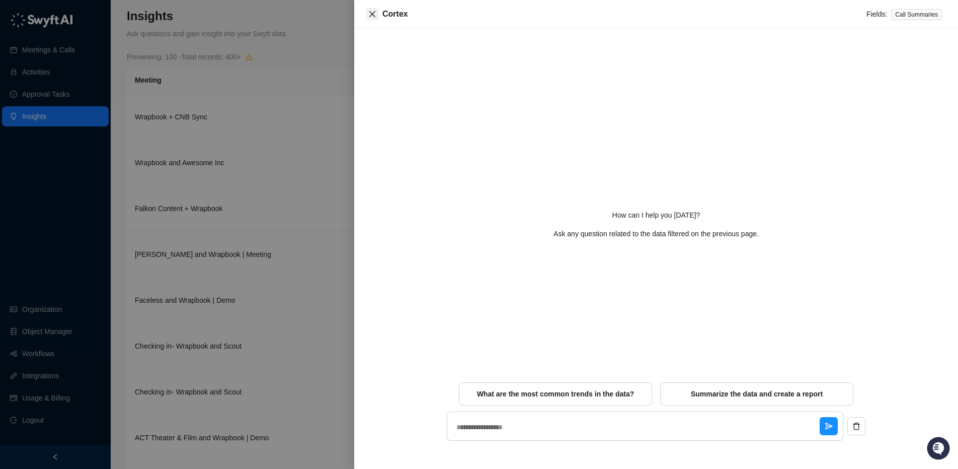
click at [372, 12] on icon "close" at bounding box center [372, 14] width 8 height 8
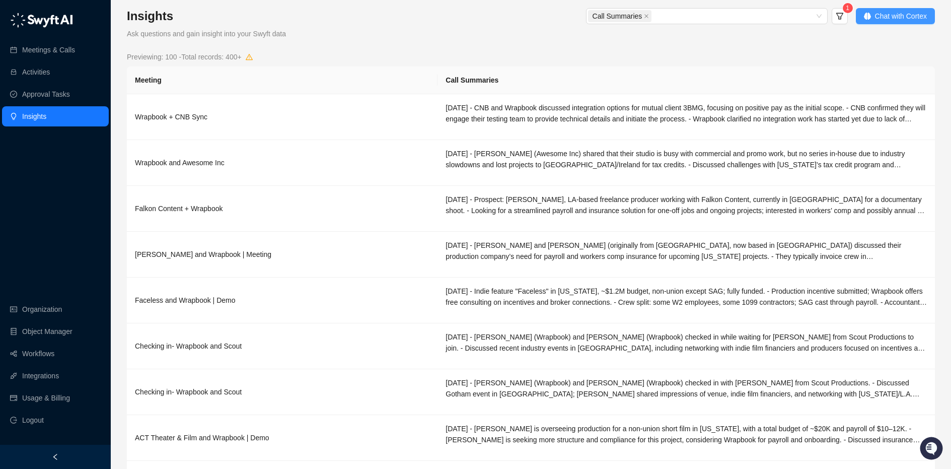
click at [921, 14] on span "Chat with Cortex" at bounding box center [901, 16] width 52 height 11
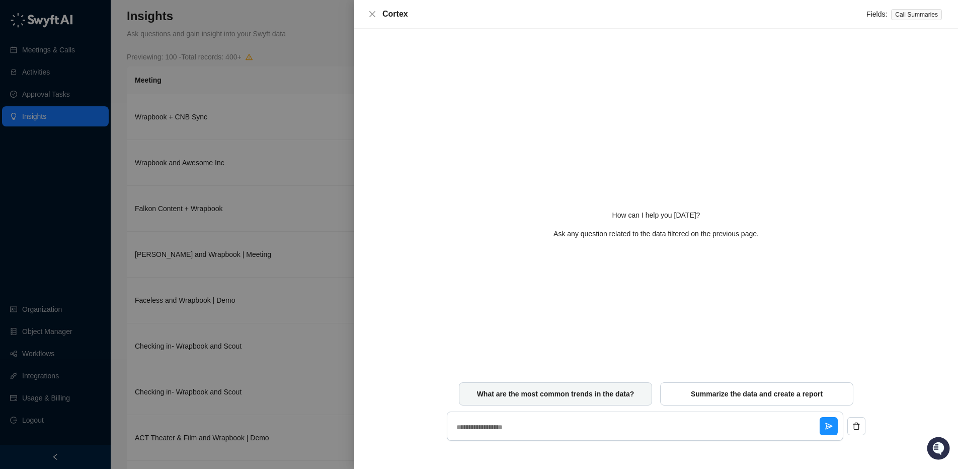
click at [510, 398] on span "What are the most common trends in the data?" at bounding box center [556, 394] width 158 height 10
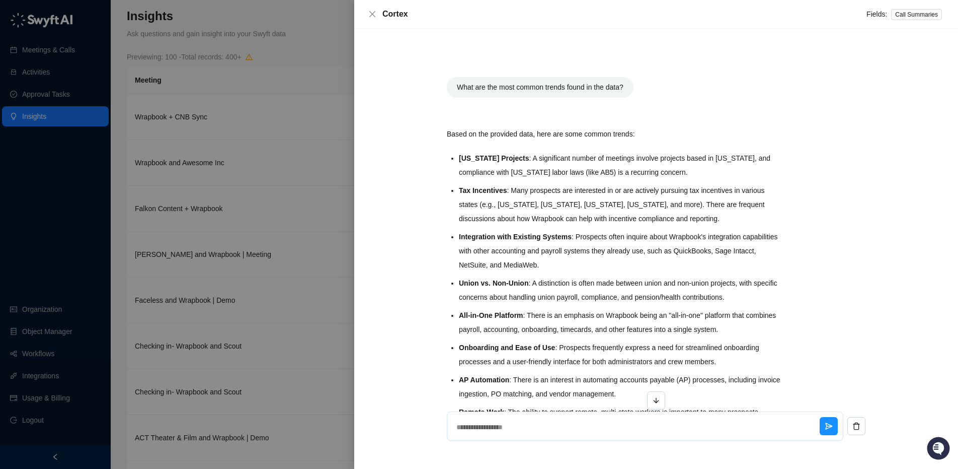
scroll to position [134, 0]
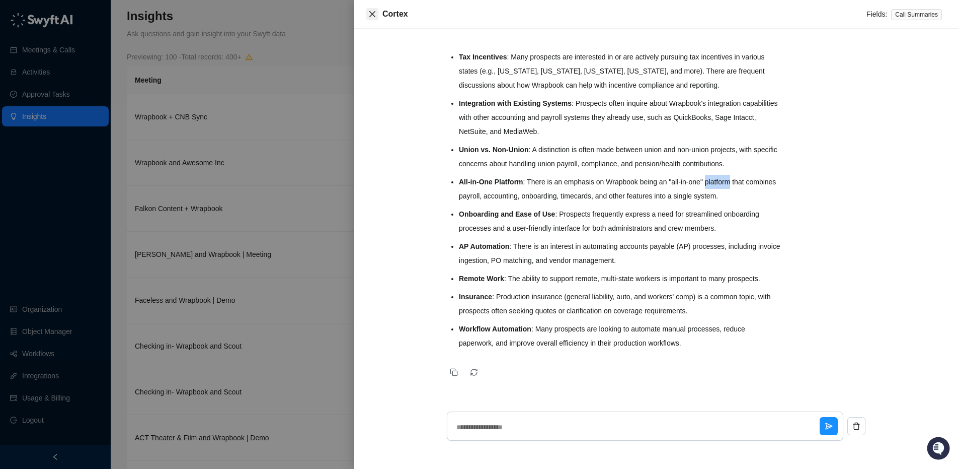
click at [378, 14] on button "Close" at bounding box center [372, 14] width 12 height 12
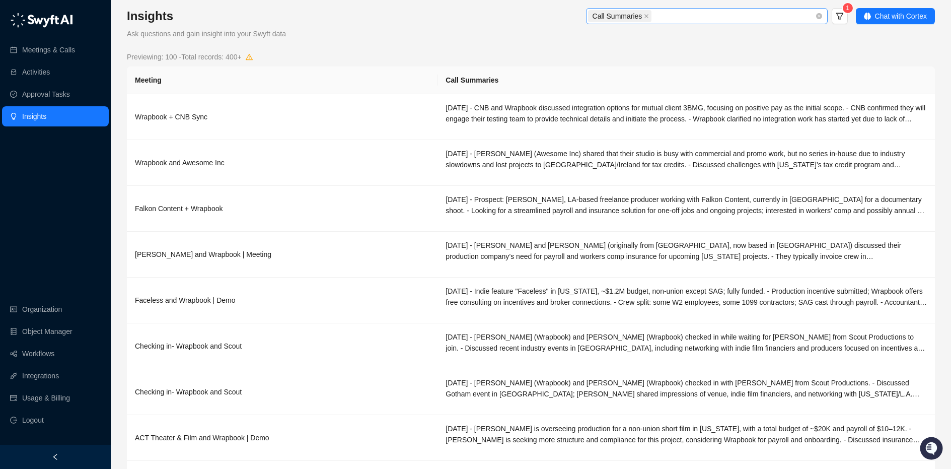
click at [640, 17] on span "Call Summaries" at bounding box center [617, 16] width 50 height 11
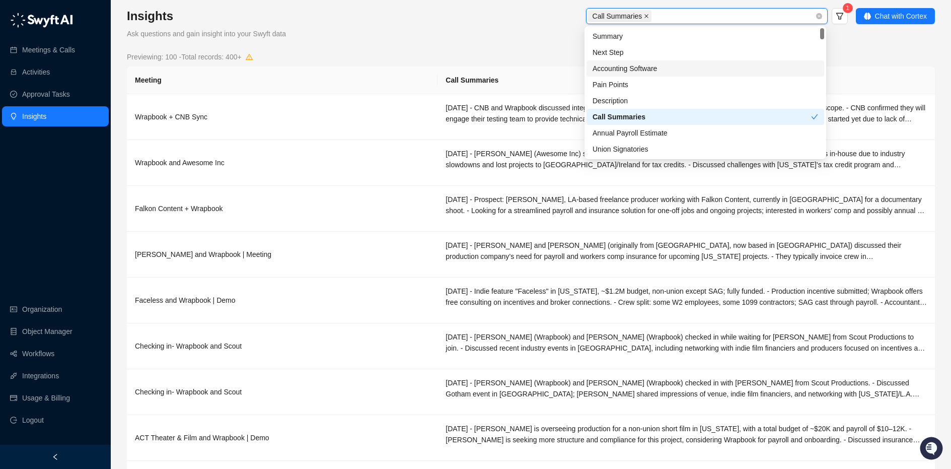
click at [648, 15] on icon "close" at bounding box center [646, 16] width 5 height 5
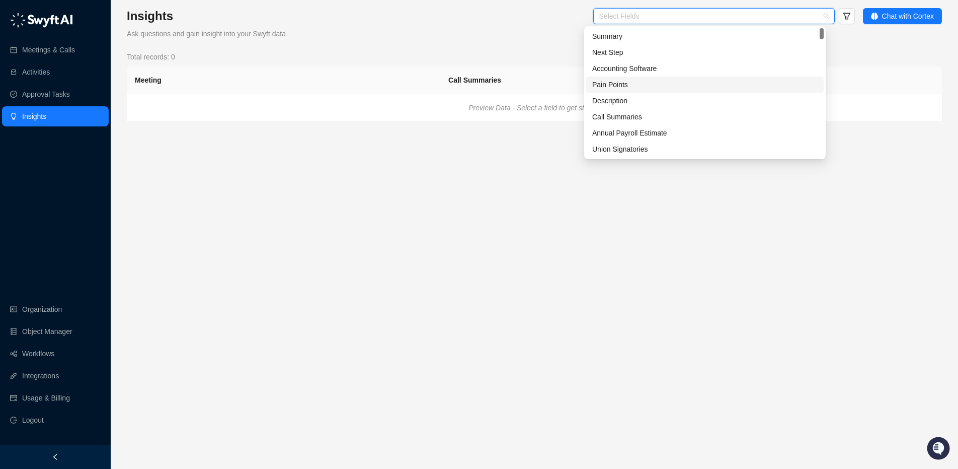
click at [603, 86] on div "Pain Points" at bounding box center [704, 84] width 225 height 11
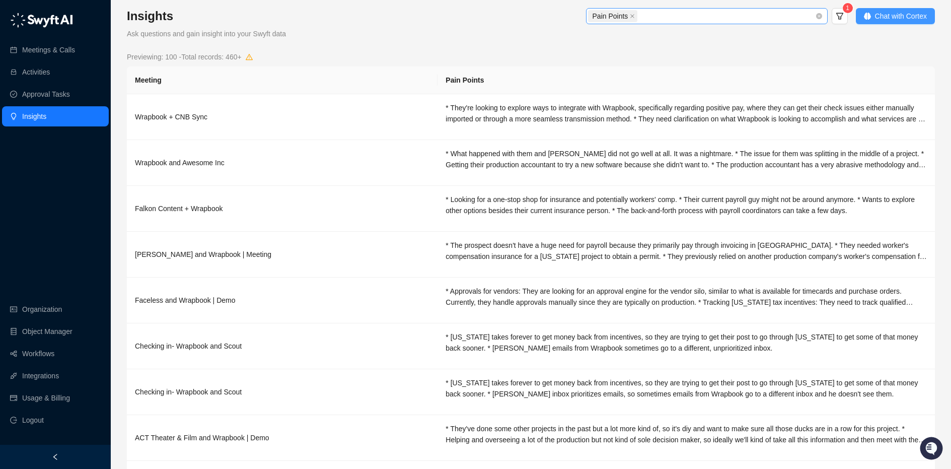
click at [895, 9] on button "Chat with Cortex" at bounding box center [895, 16] width 79 height 16
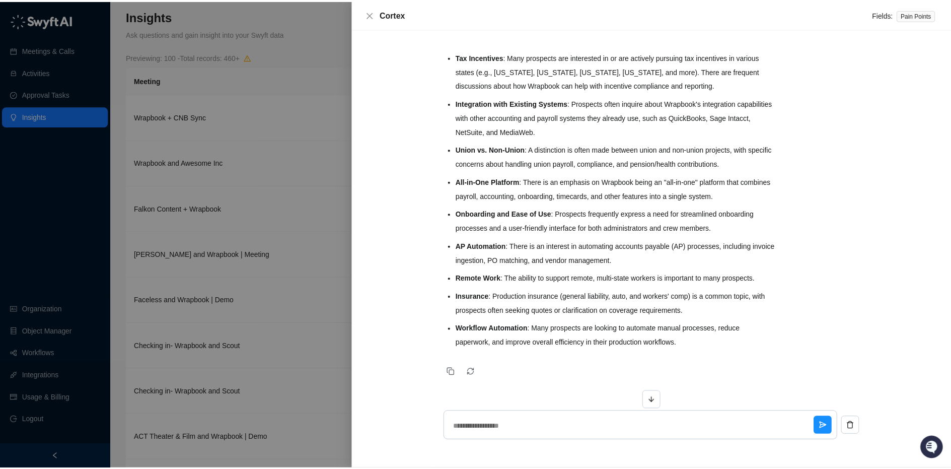
scroll to position [5, 0]
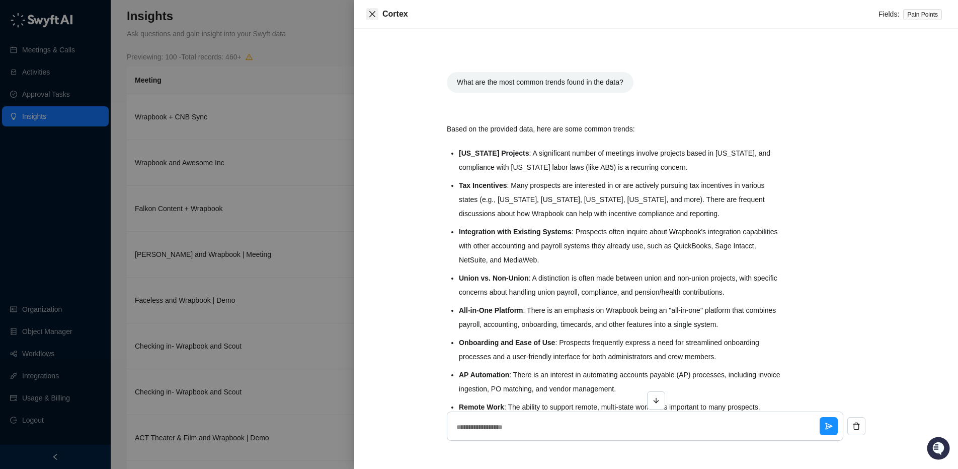
click at [369, 14] on icon "close" at bounding box center [372, 14] width 8 height 8
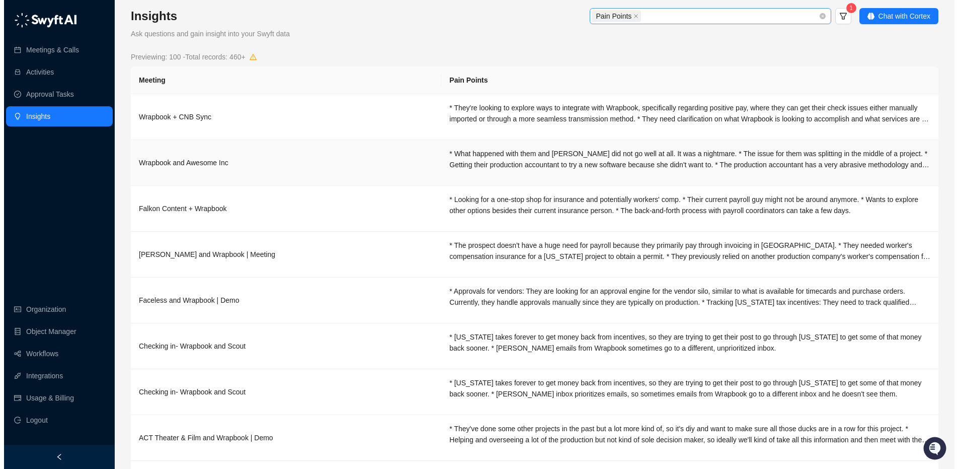
scroll to position [124, 0]
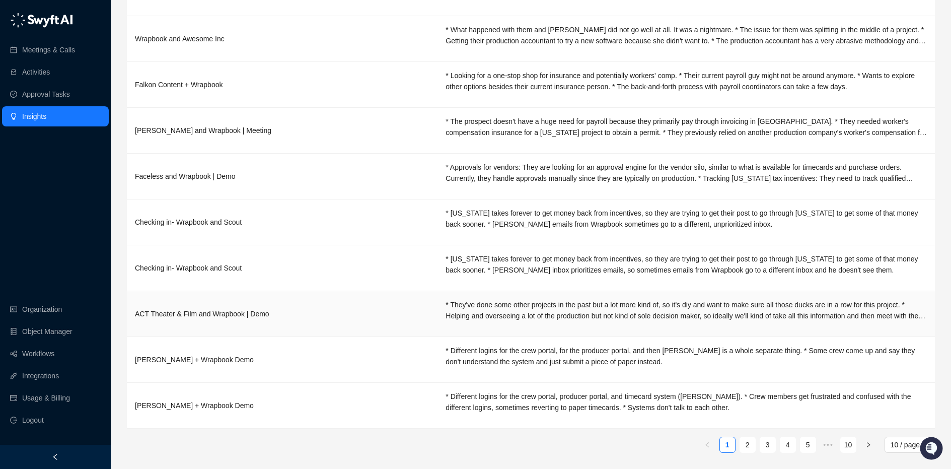
click at [382, 301] on td "ACT Theater & Film and Wrapbook | Demo" at bounding box center [282, 314] width 311 height 46
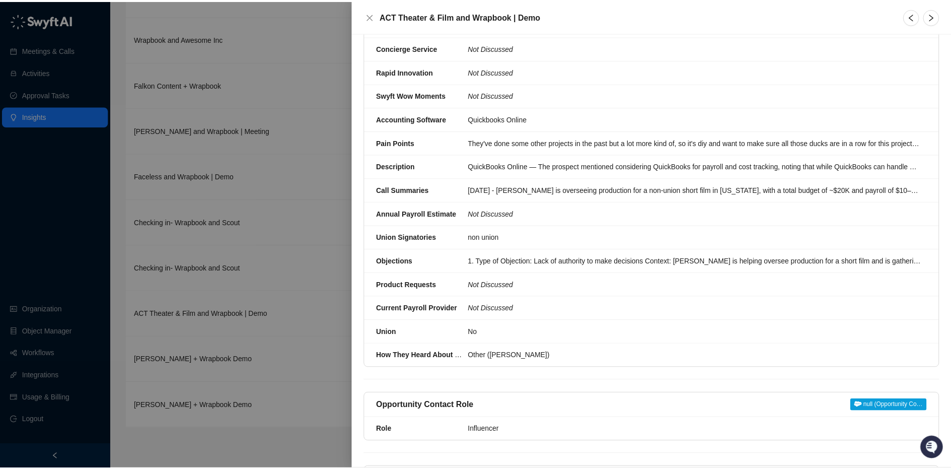
scroll to position [684, 0]
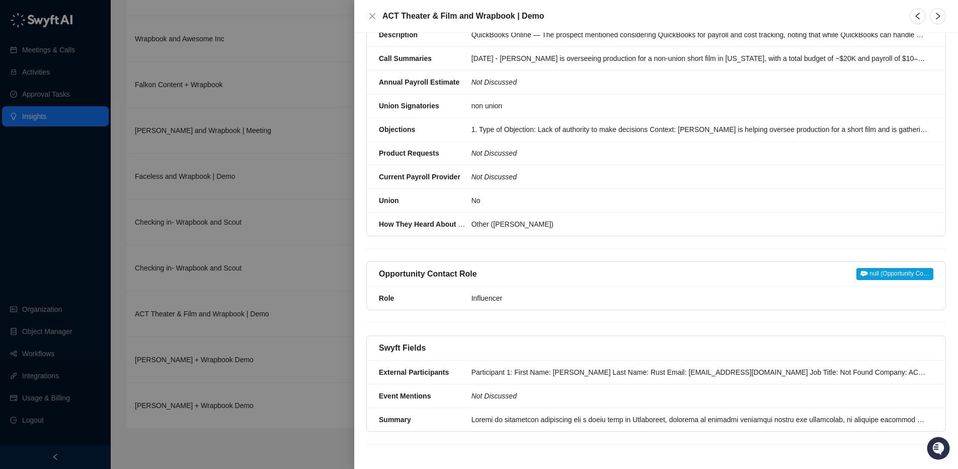
click at [273, 10] on div at bounding box center [479, 234] width 958 height 469
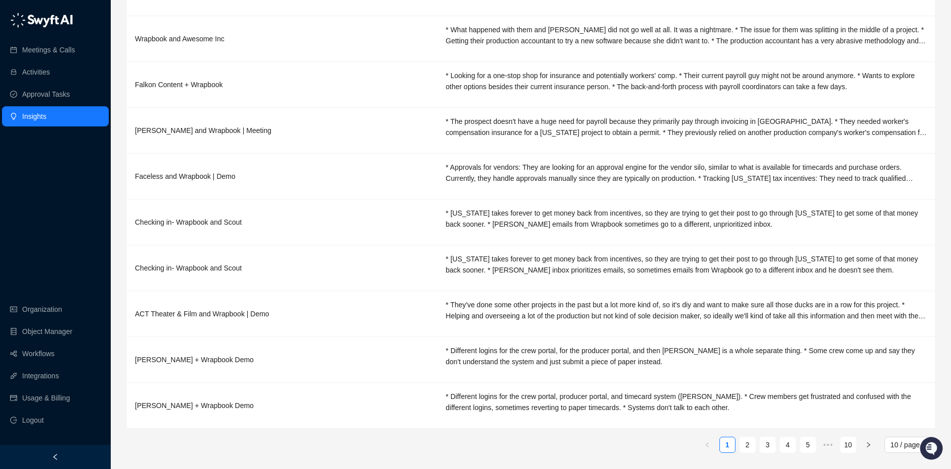
scroll to position [0, 0]
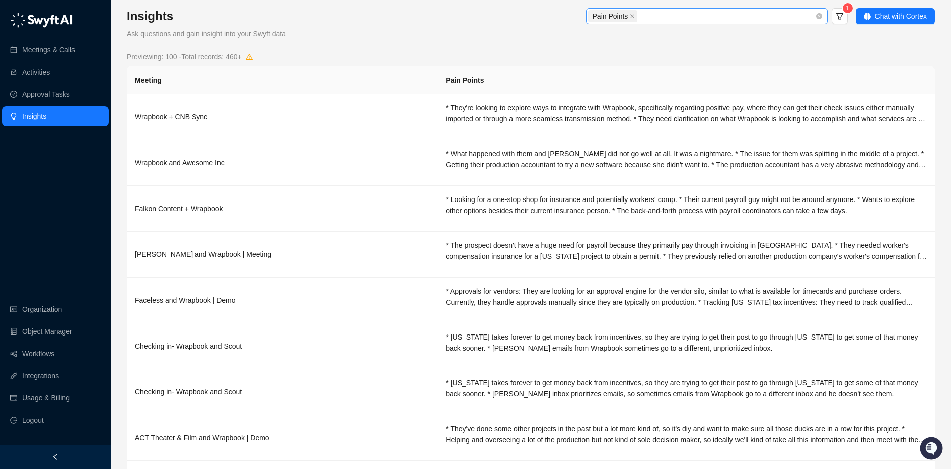
type textarea "*"
